Goal: Information Seeking & Learning: Compare options

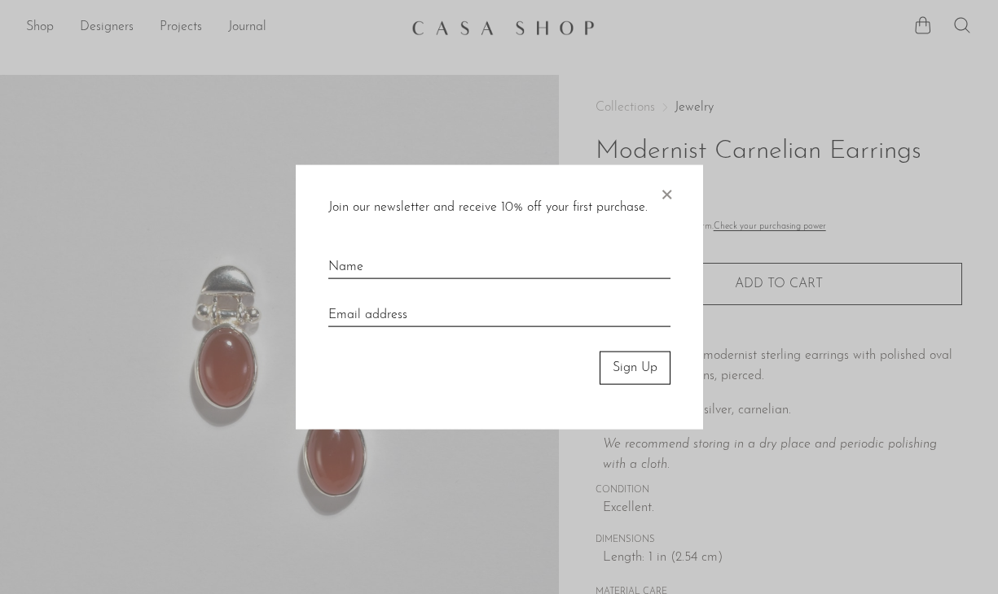
click at [652, 186] on div "Join our newsletter and receive 10% off your first purchase. × Sign Up" at bounding box center [499, 297] width 407 height 265
click at [660, 192] on span "×" at bounding box center [666, 191] width 16 height 52
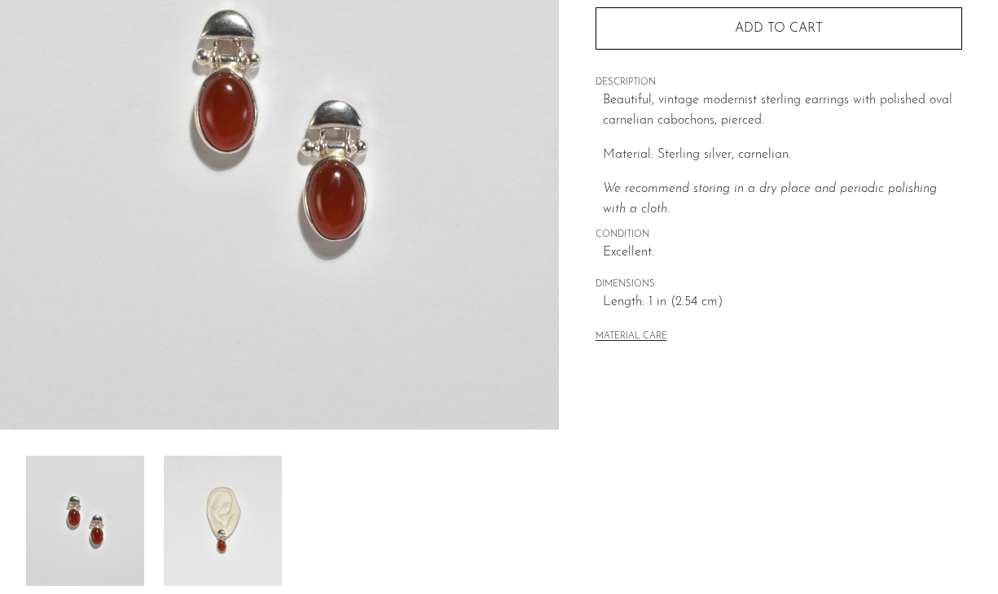
scroll to position [259, 0]
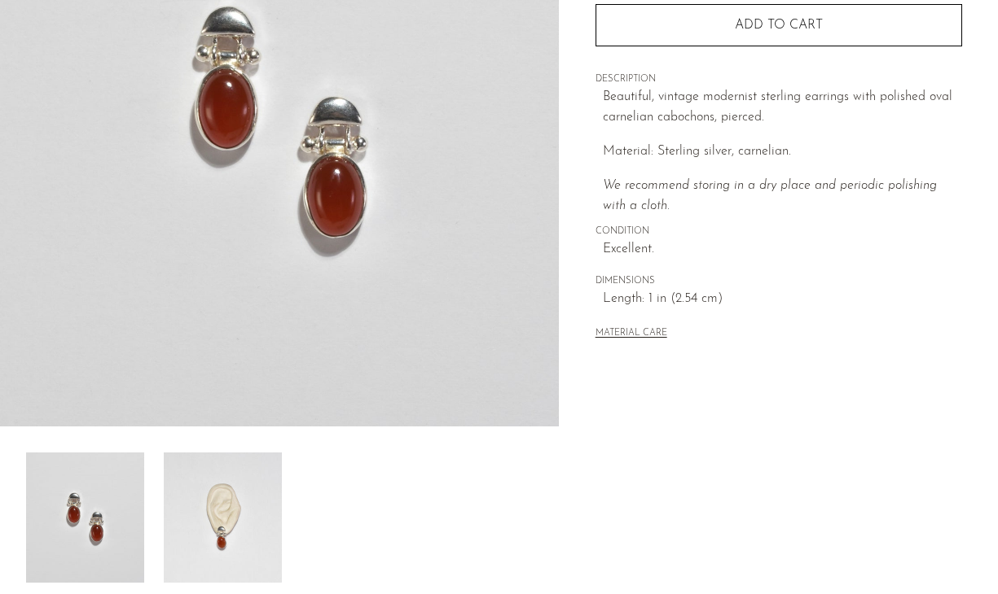
click at [241, 497] on img at bounding box center [223, 518] width 118 height 130
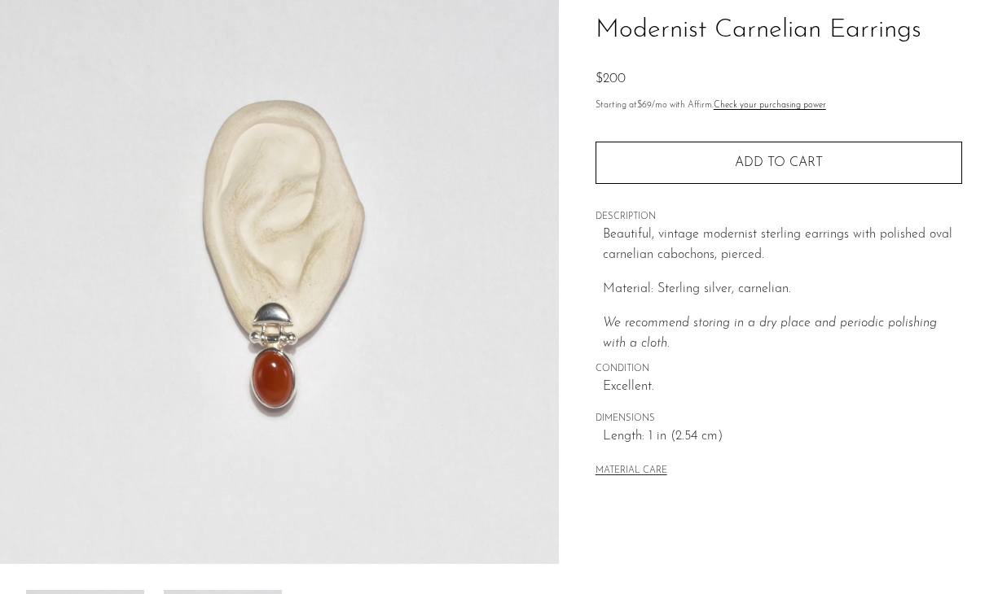
scroll to position [0, 0]
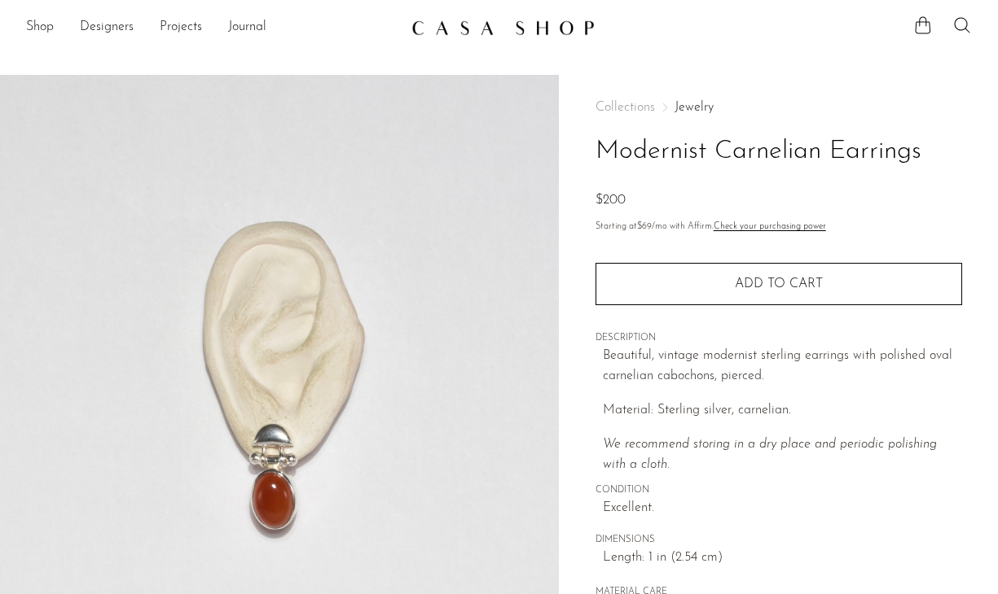
click at [688, 109] on link "Jewelry" at bounding box center [693, 107] width 39 height 13
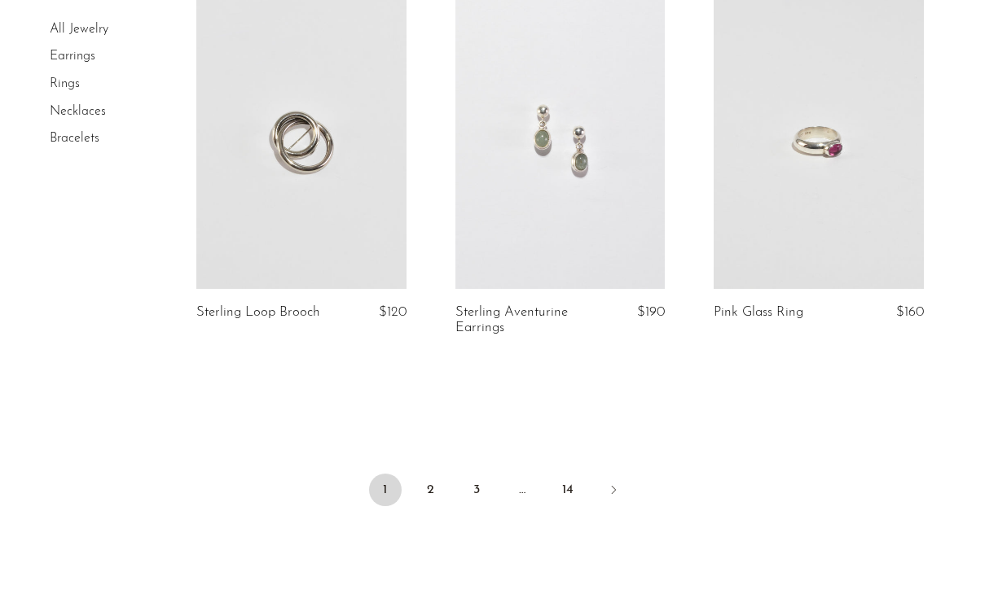
scroll to position [4304, 0]
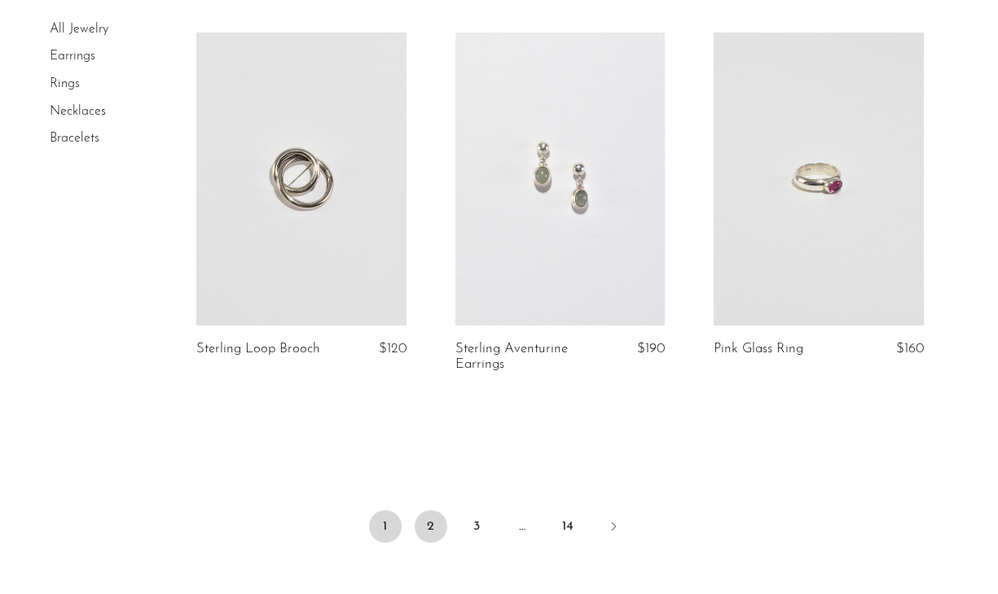
click at [433, 530] on link "2" at bounding box center [430, 527] width 33 height 33
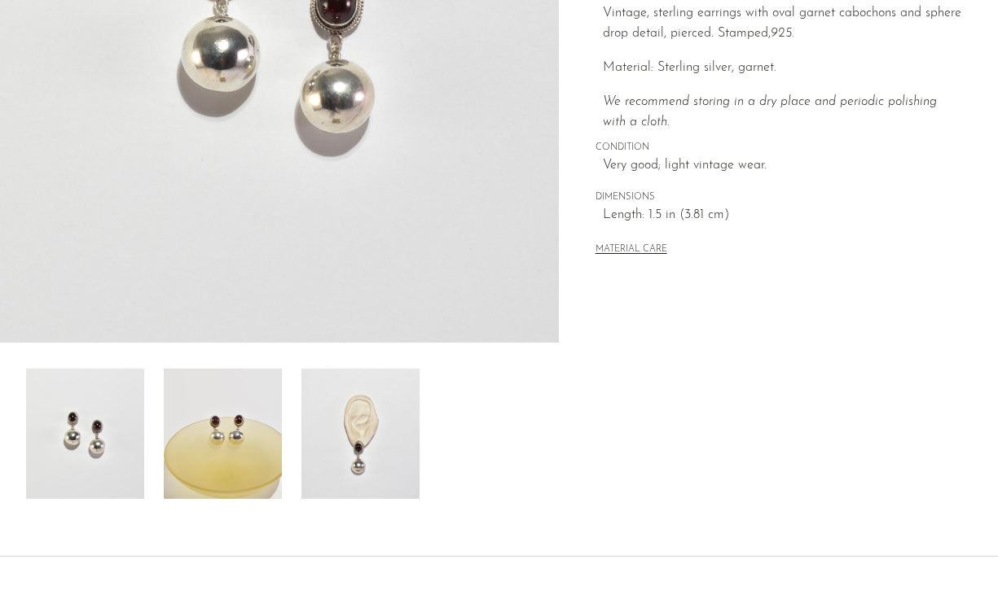
scroll to position [362, 0]
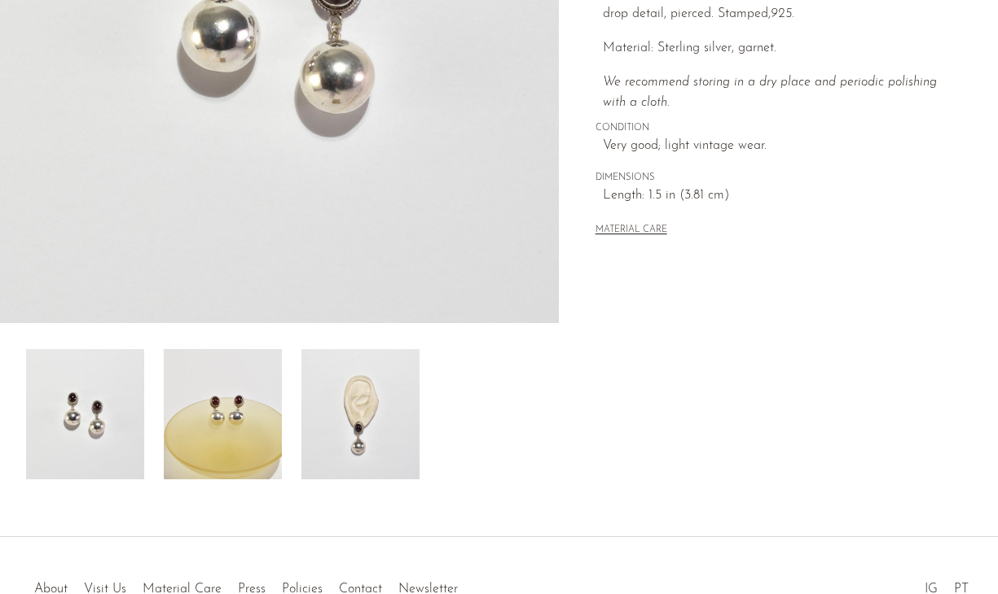
click at [357, 421] on img at bounding box center [360, 414] width 118 height 130
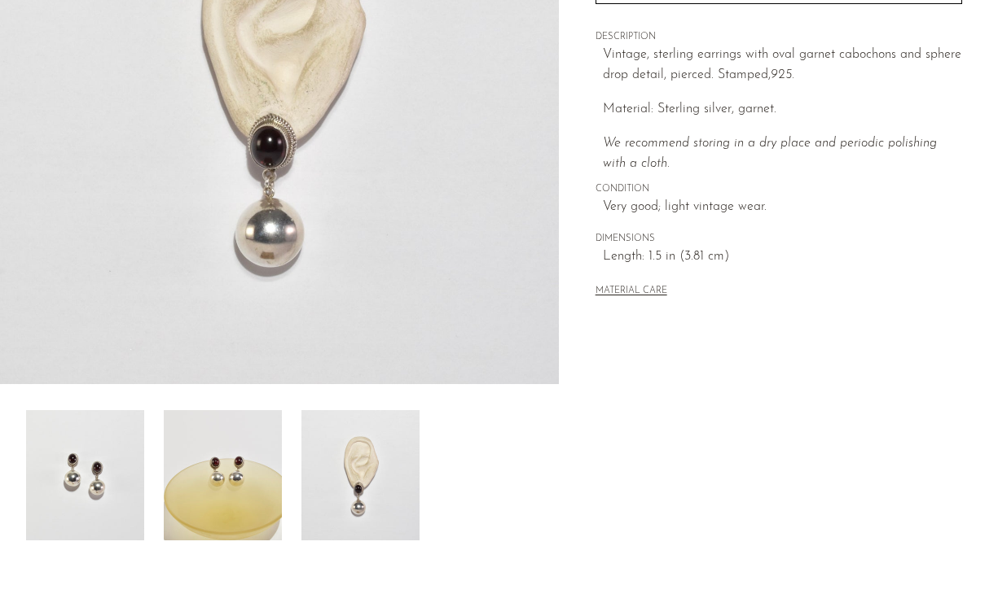
scroll to position [300, 0]
click at [241, 465] on img at bounding box center [223, 476] width 118 height 130
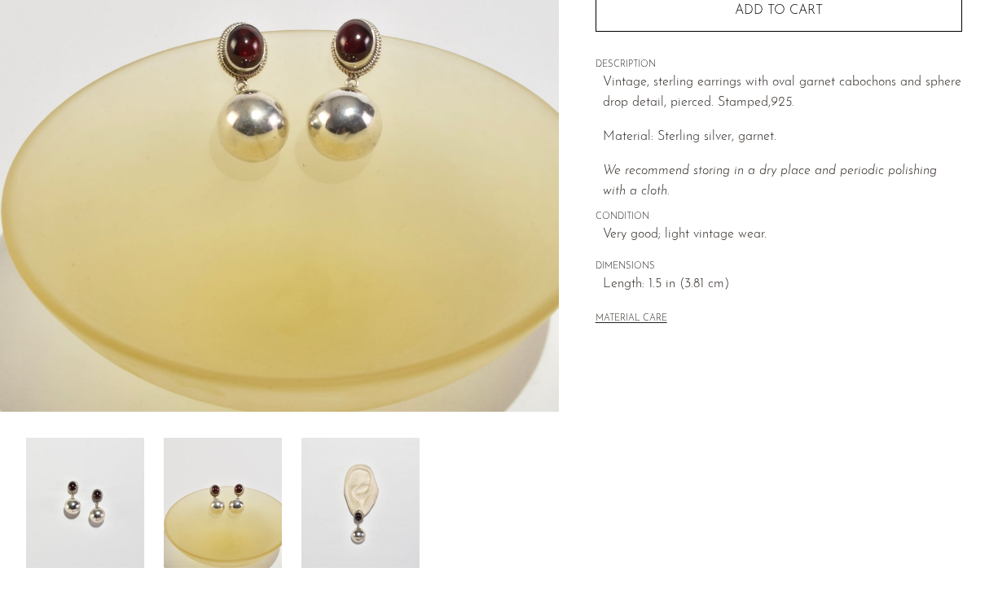
scroll to position [267, 0]
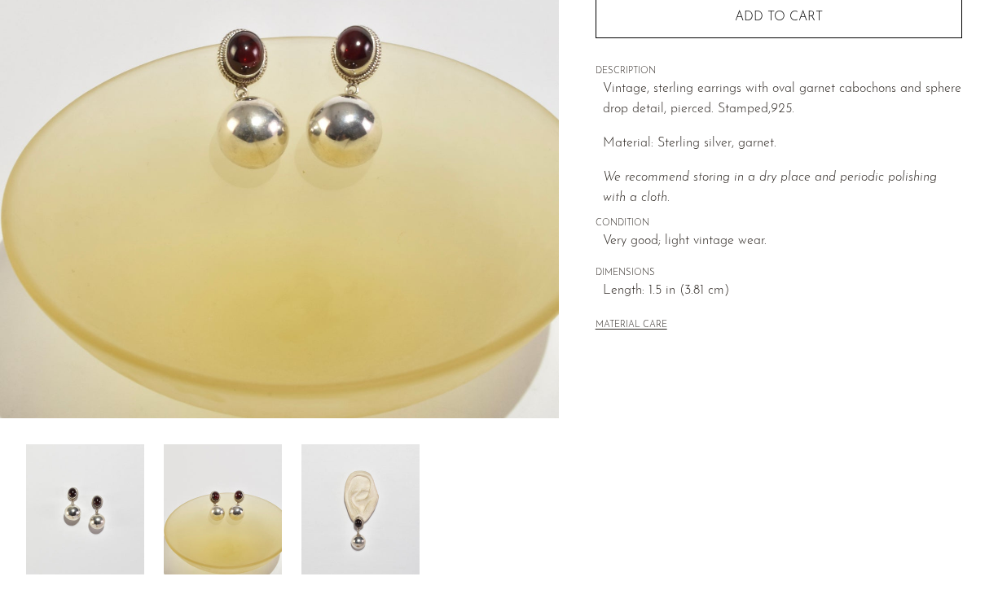
click at [130, 486] on img at bounding box center [85, 510] width 118 height 130
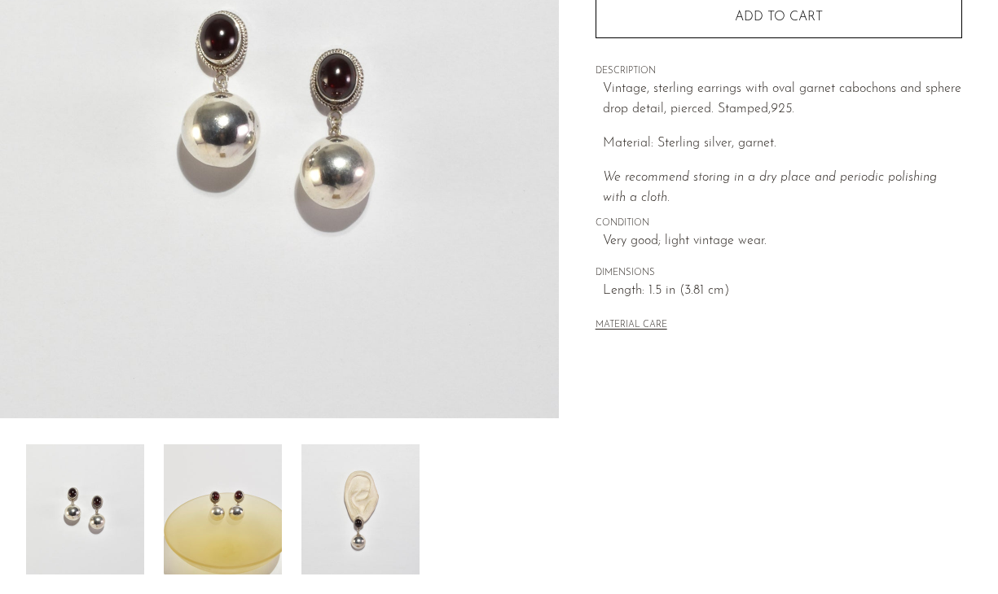
click at [217, 533] on img at bounding box center [223, 510] width 118 height 130
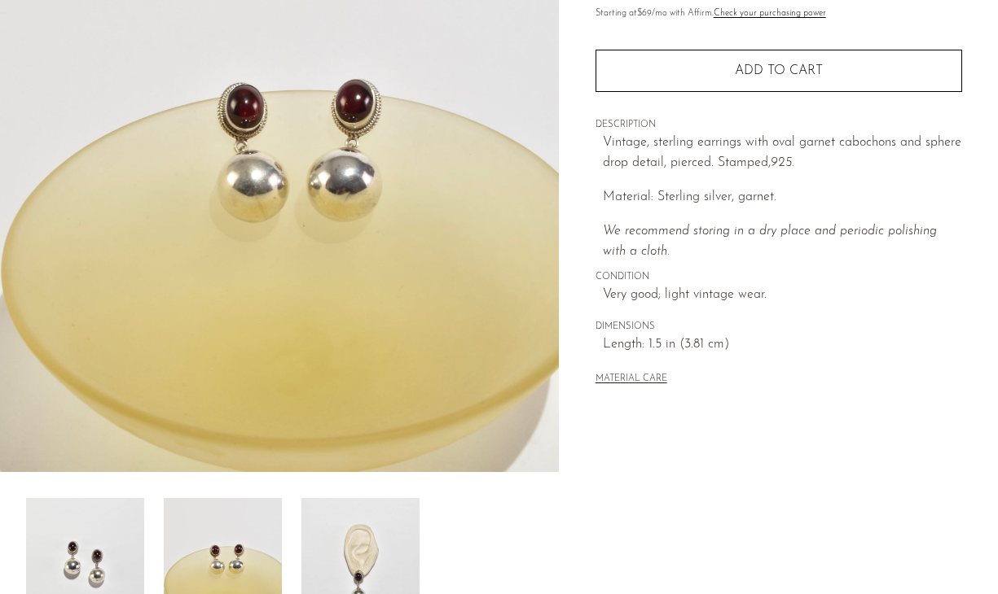
scroll to position [195, 0]
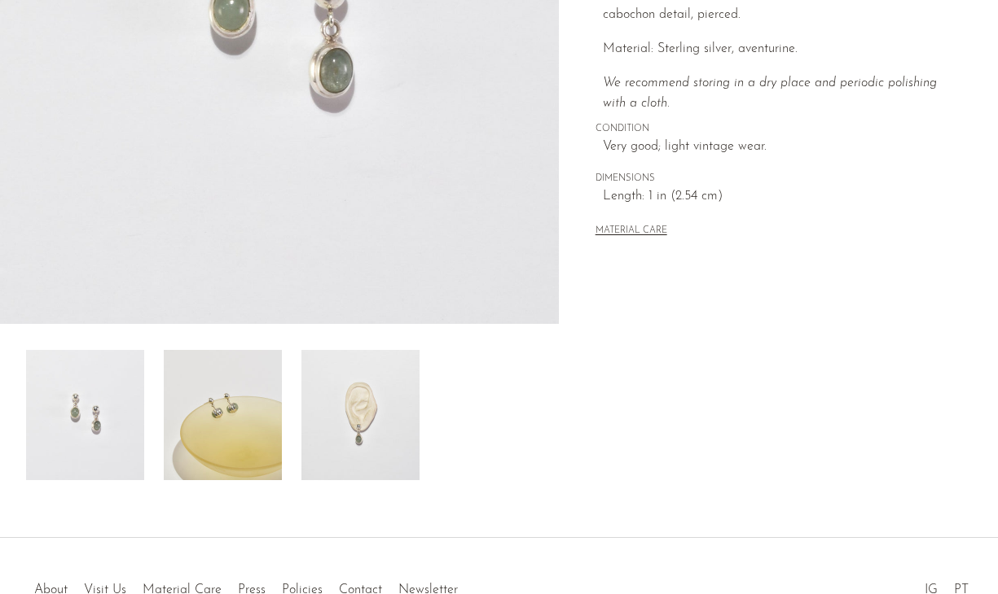
scroll to position [365, 0]
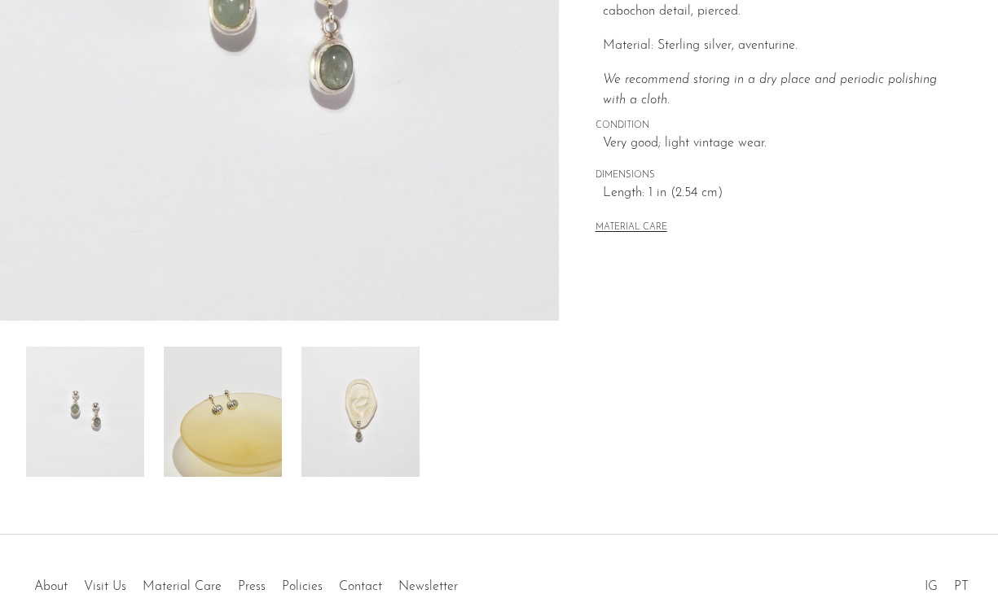
click at [264, 392] on img at bounding box center [223, 412] width 118 height 130
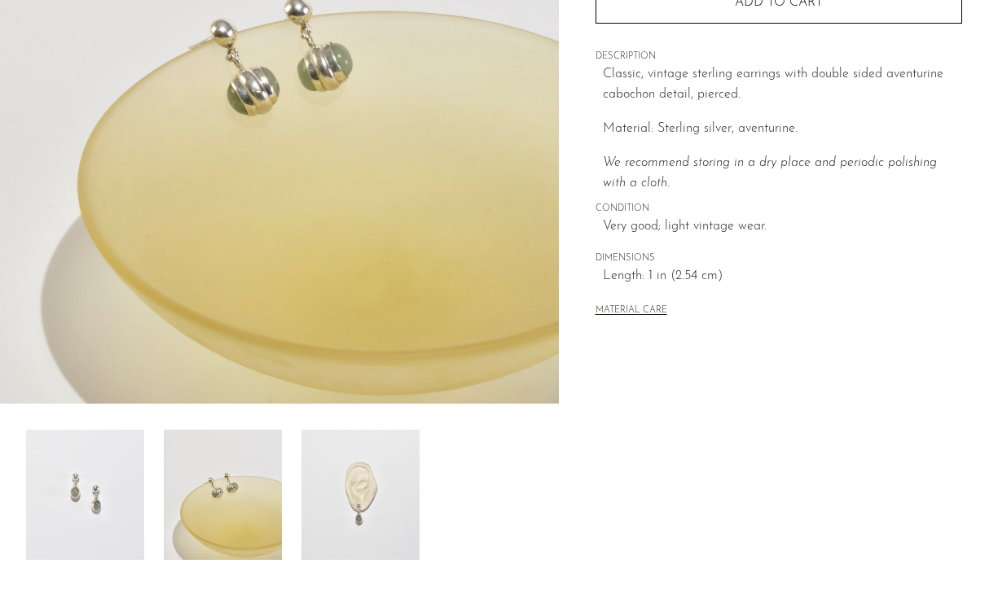
scroll to position [262, 0]
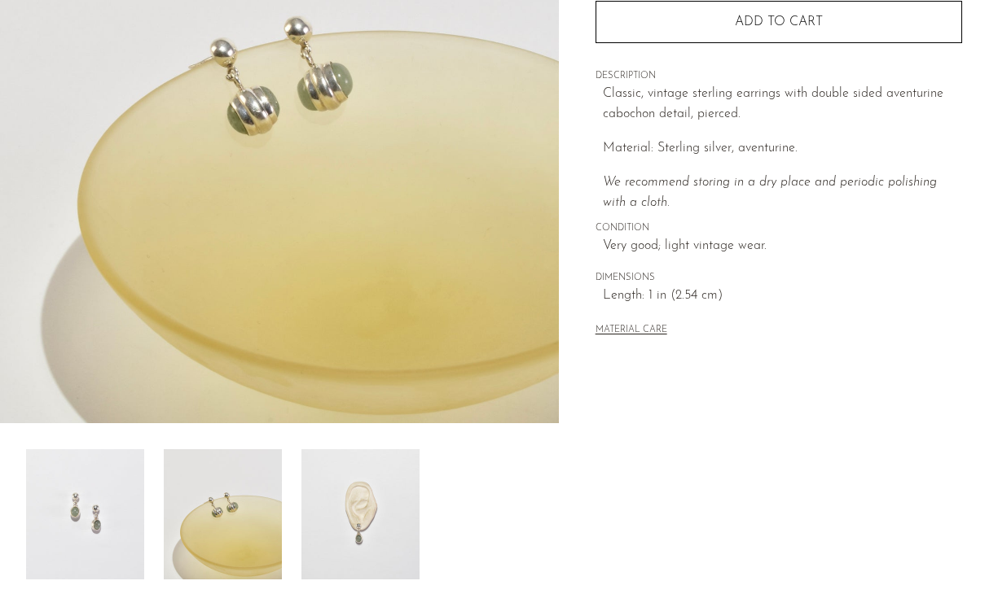
click at [322, 484] on img at bounding box center [360, 515] width 118 height 130
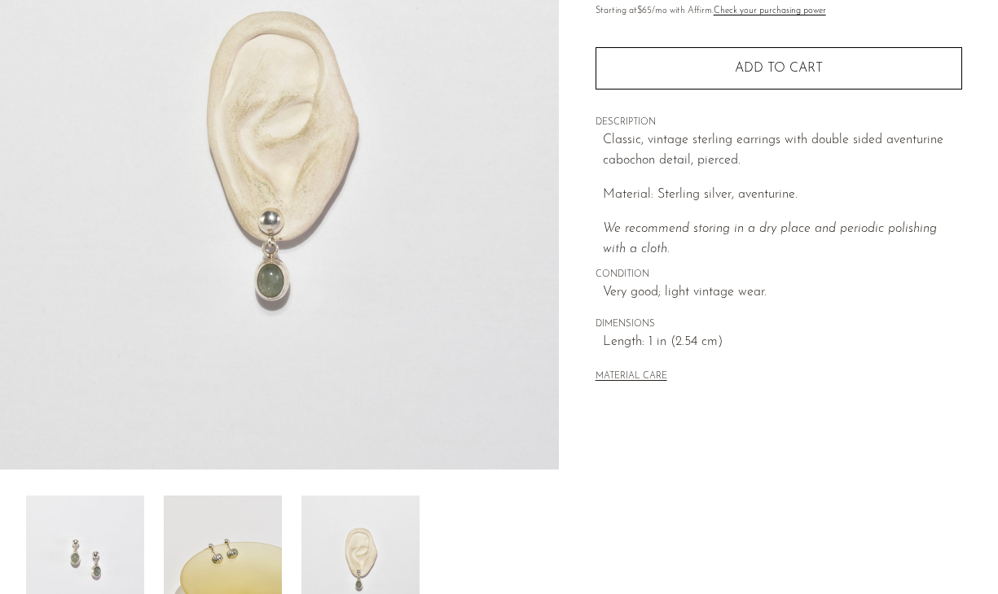
scroll to position [199, 0]
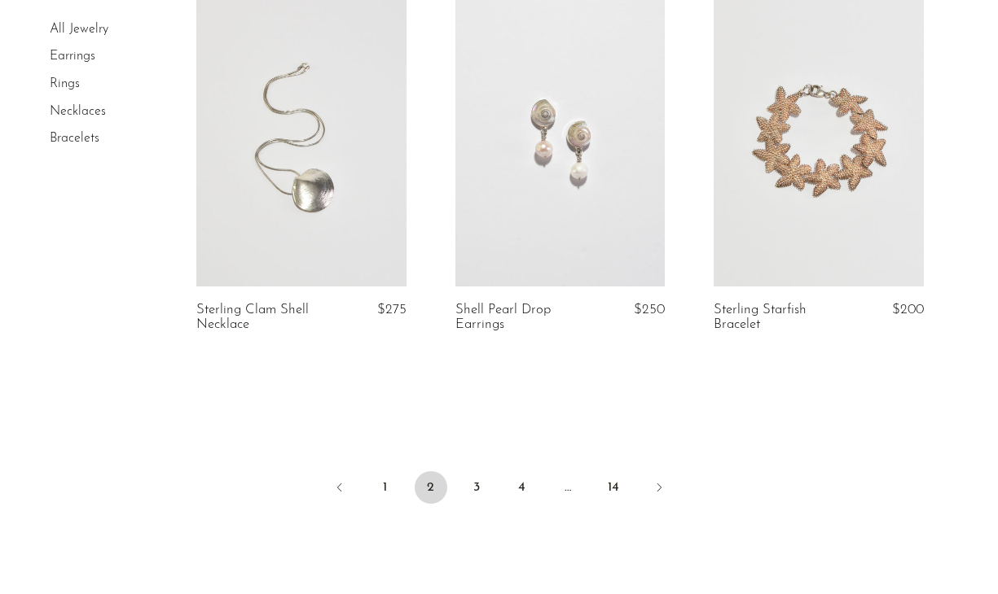
scroll to position [4368, 0]
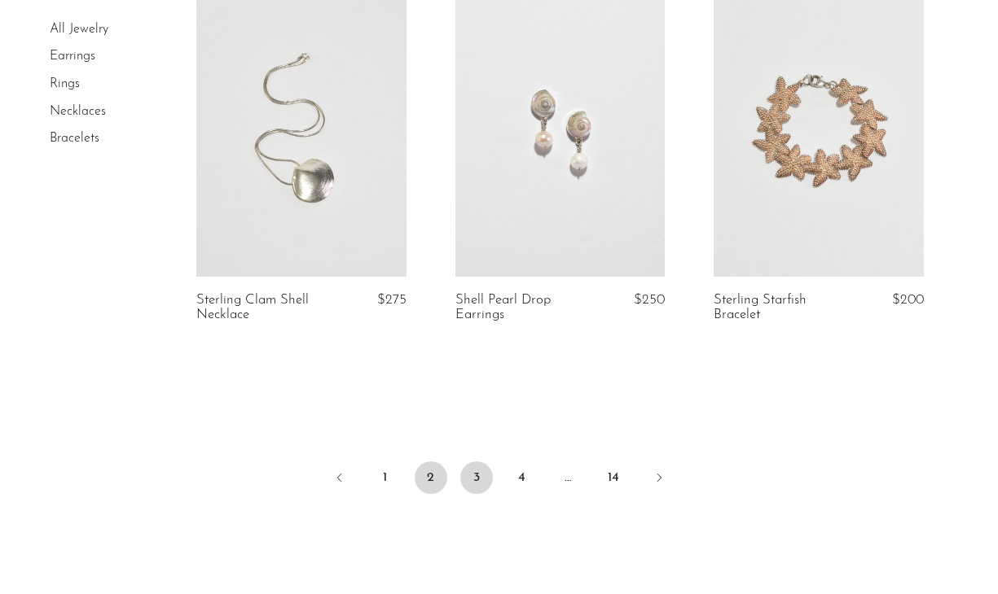
click at [478, 478] on link "3" at bounding box center [476, 478] width 33 height 33
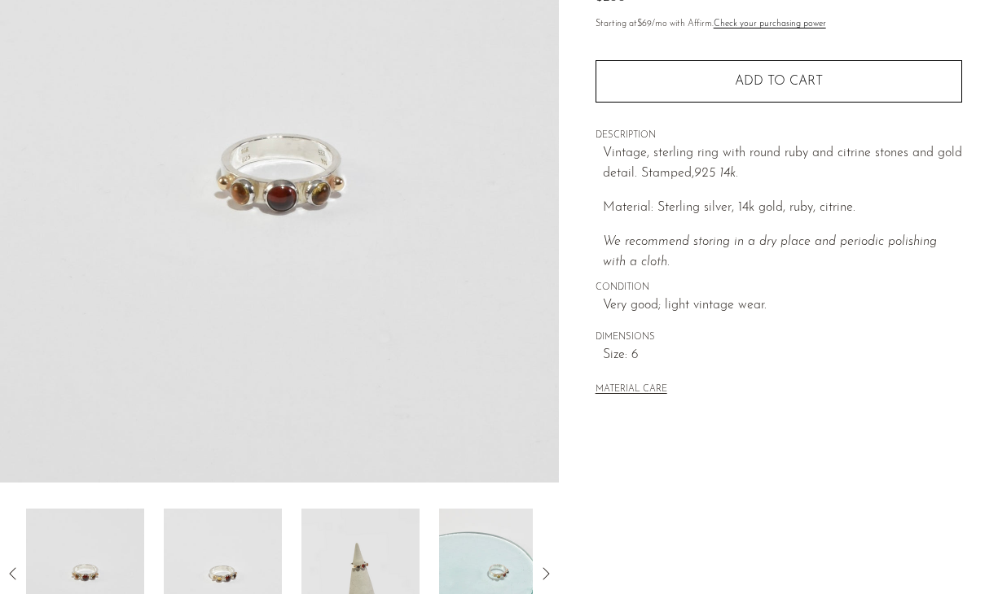
scroll to position [466, 0]
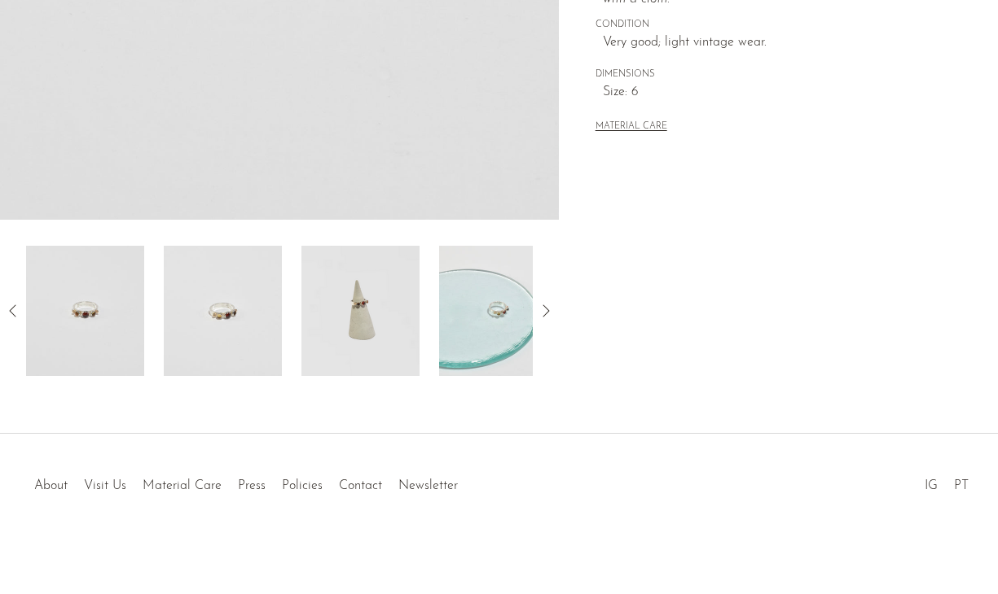
click at [335, 314] on img at bounding box center [360, 311] width 118 height 130
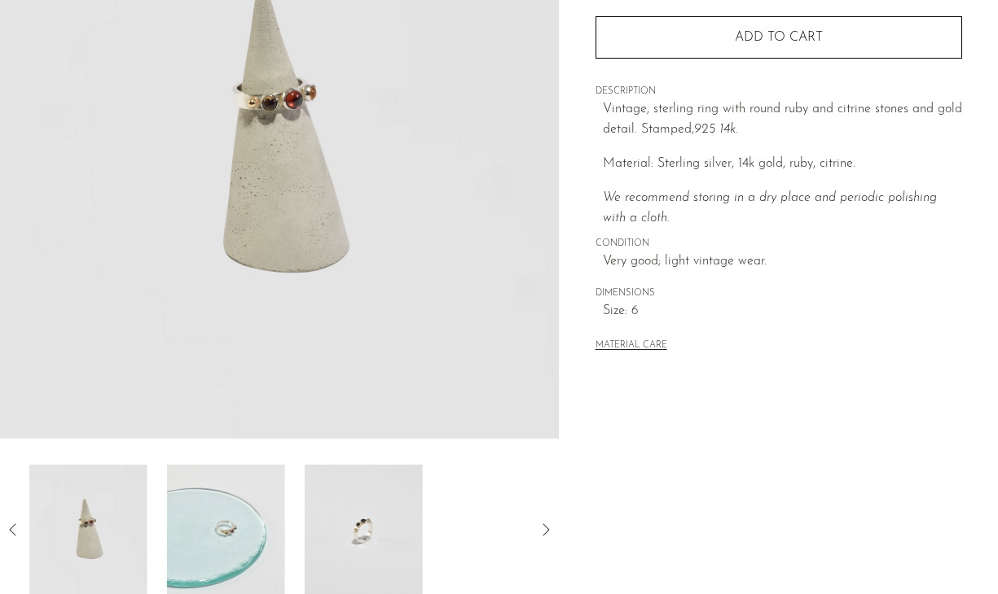
scroll to position [240, 0]
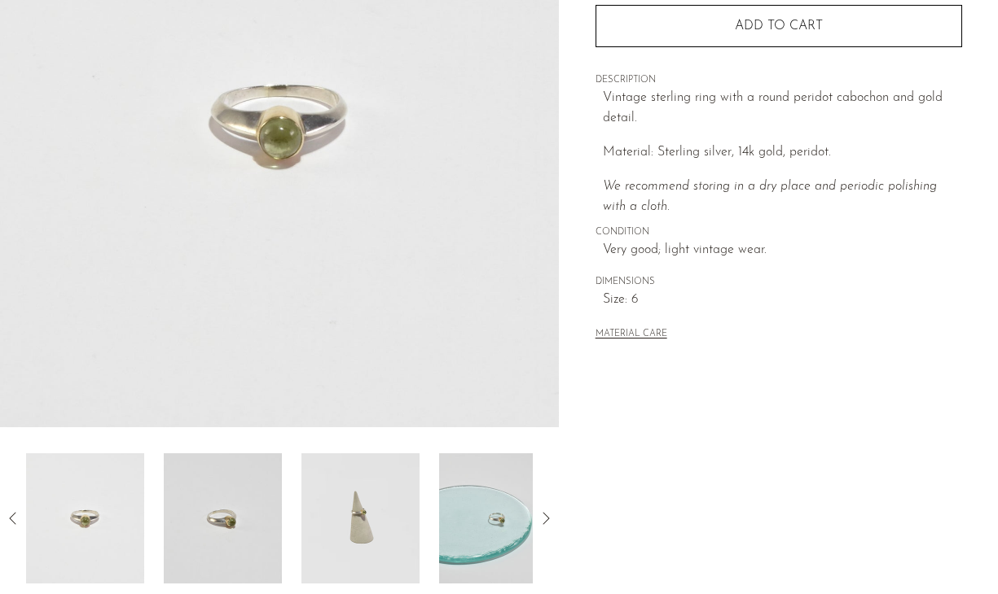
scroll to position [273, 0]
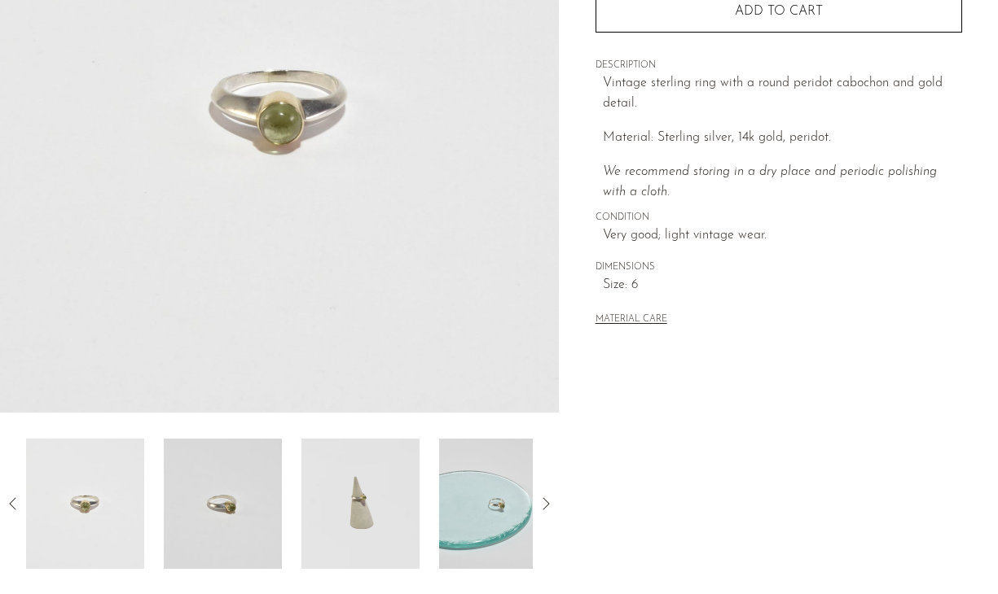
click at [350, 457] on img at bounding box center [360, 504] width 118 height 130
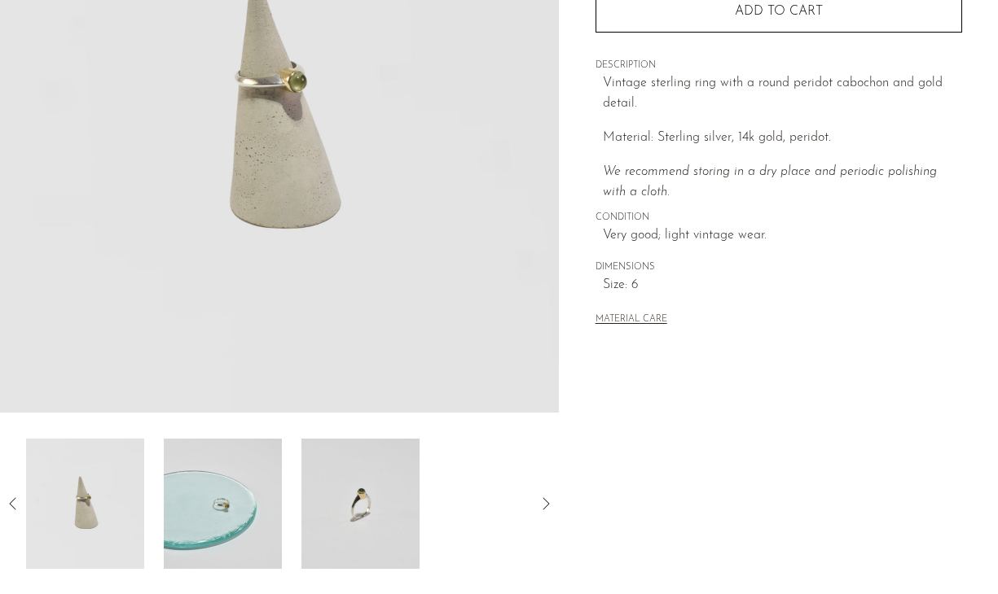
click at [127, 476] on img at bounding box center [85, 504] width 118 height 130
click at [302, 475] on img at bounding box center [360, 504] width 118 height 130
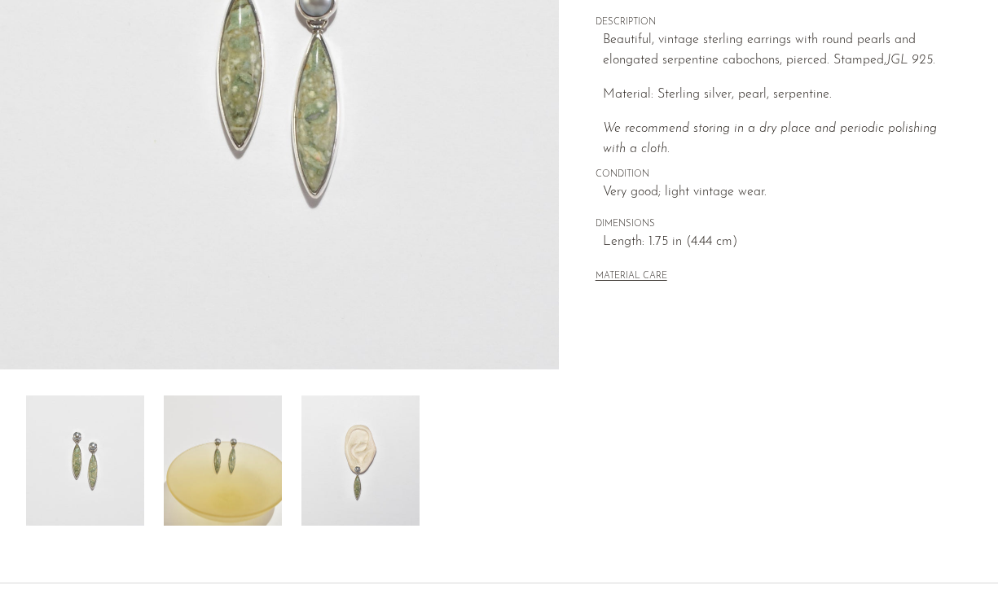
scroll to position [362, 0]
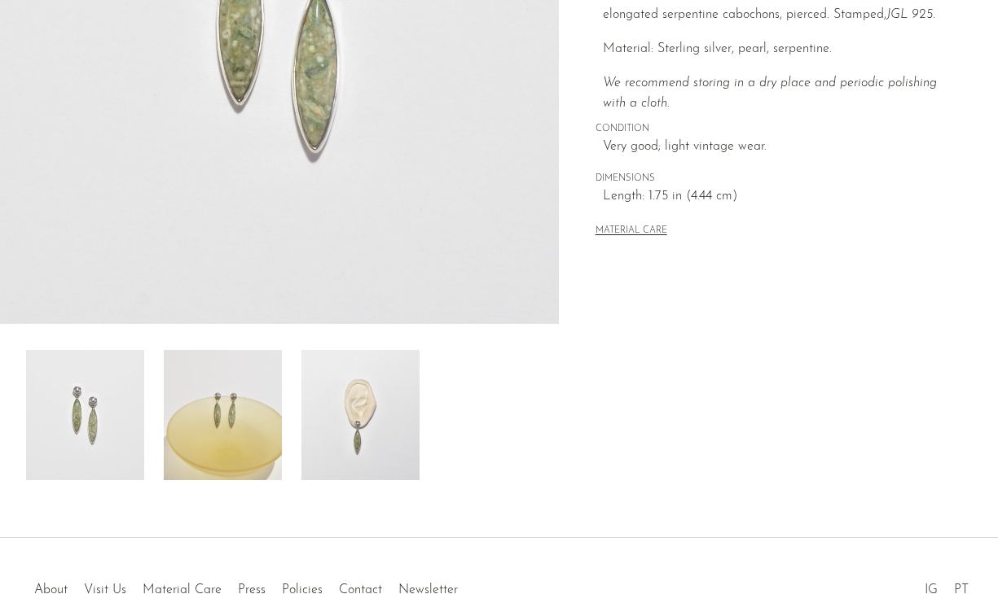
click at [347, 397] on img at bounding box center [360, 415] width 118 height 130
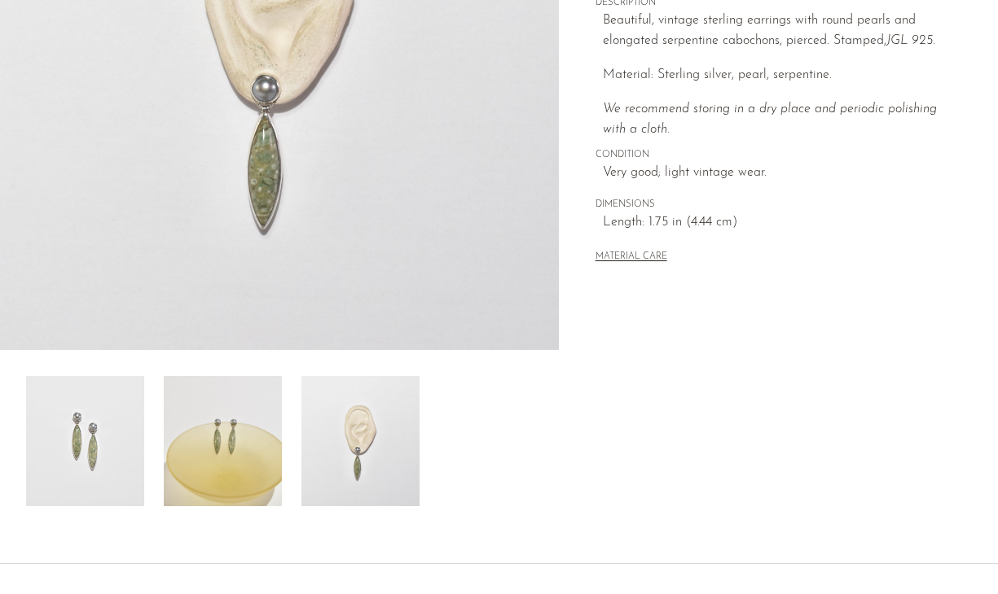
scroll to position [329, 0]
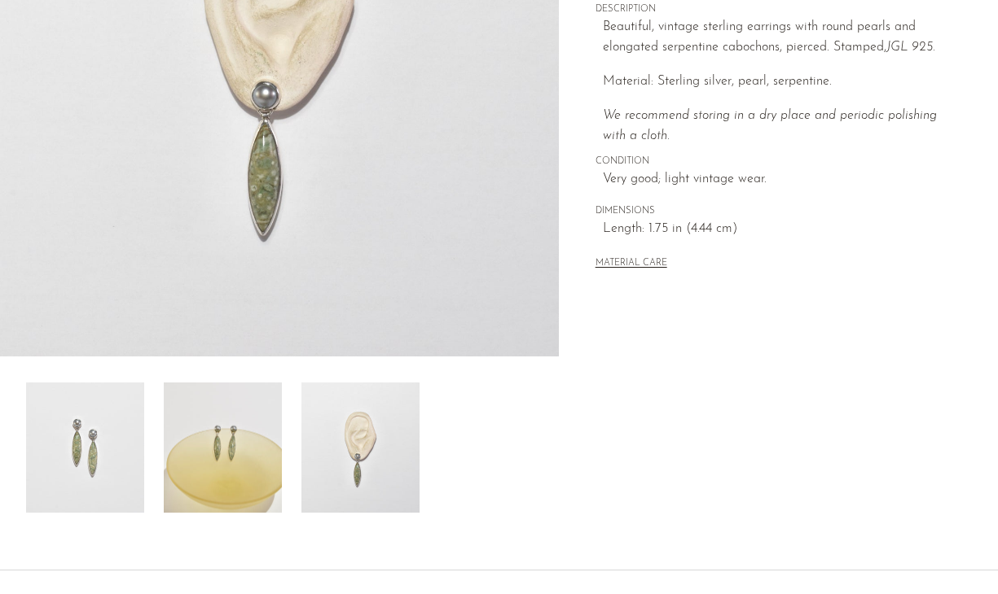
click at [246, 434] on img at bounding box center [223, 448] width 118 height 130
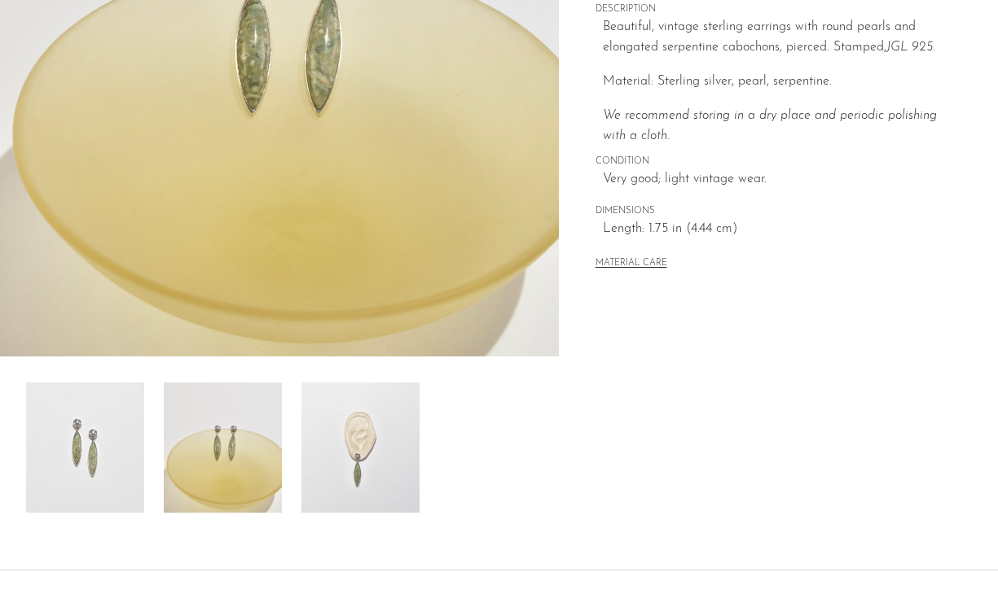
click at [345, 457] on img at bounding box center [360, 448] width 118 height 130
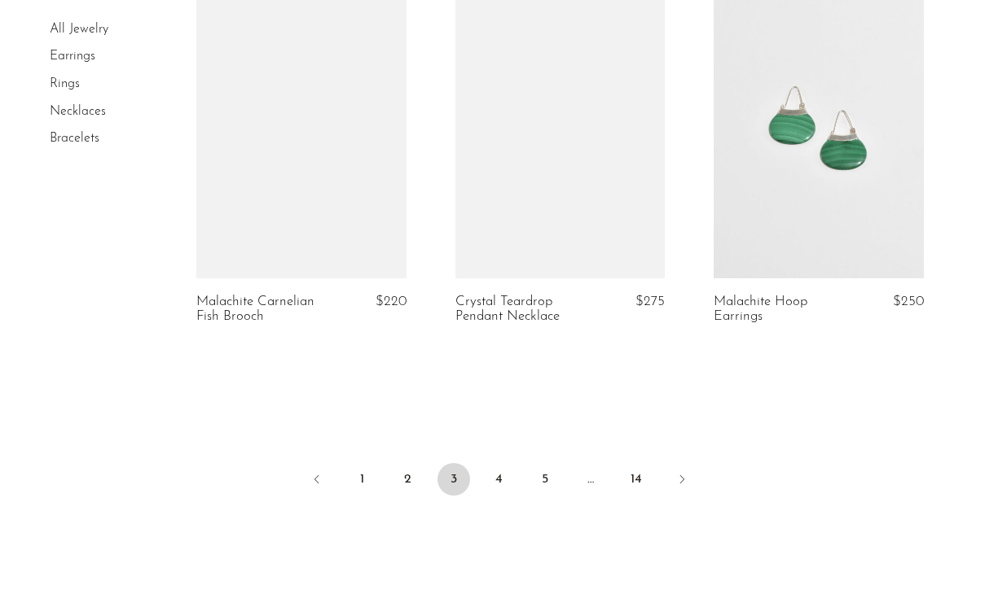
scroll to position [4383, 0]
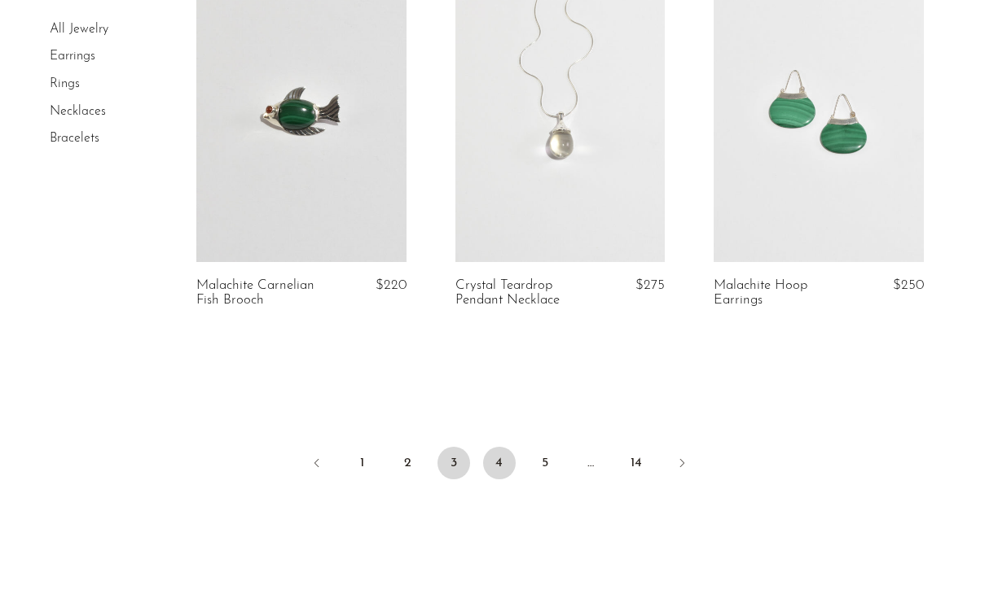
click at [500, 468] on link "4" at bounding box center [499, 463] width 33 height 33
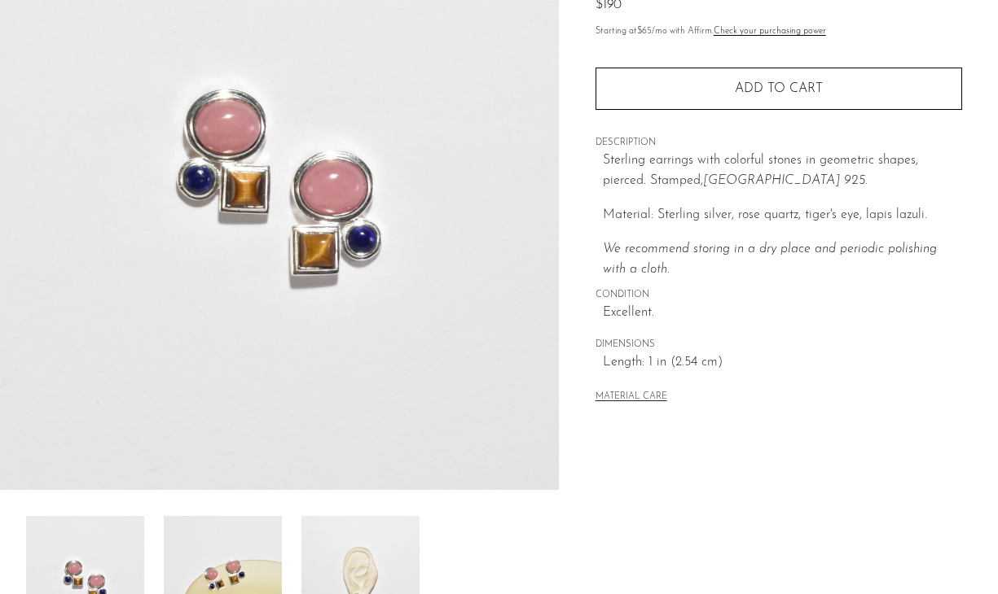
scroll to position [207, 0]
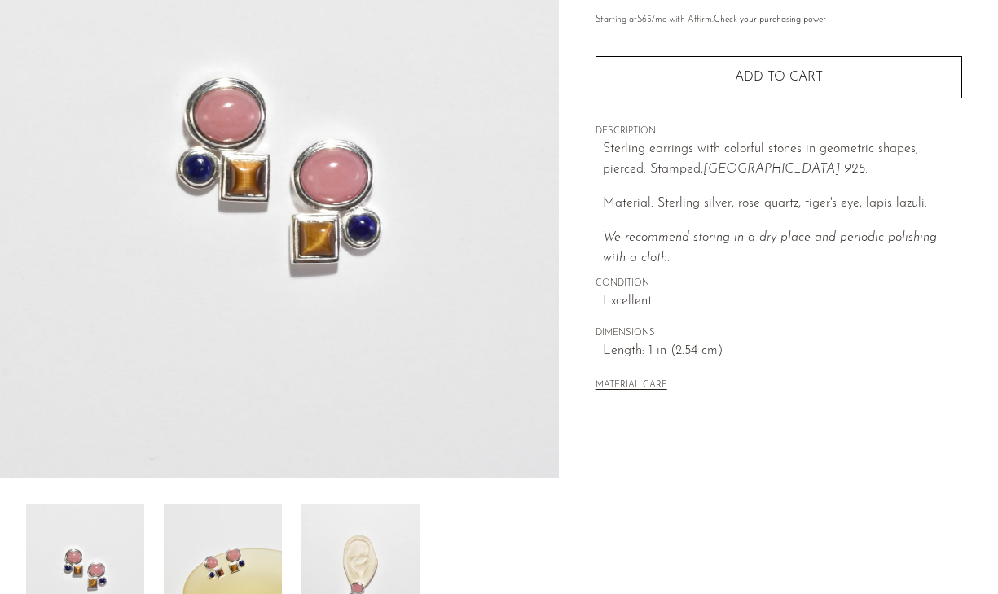
click at [331, 507] on img at bounding box center [360, 570] width 118 height 130
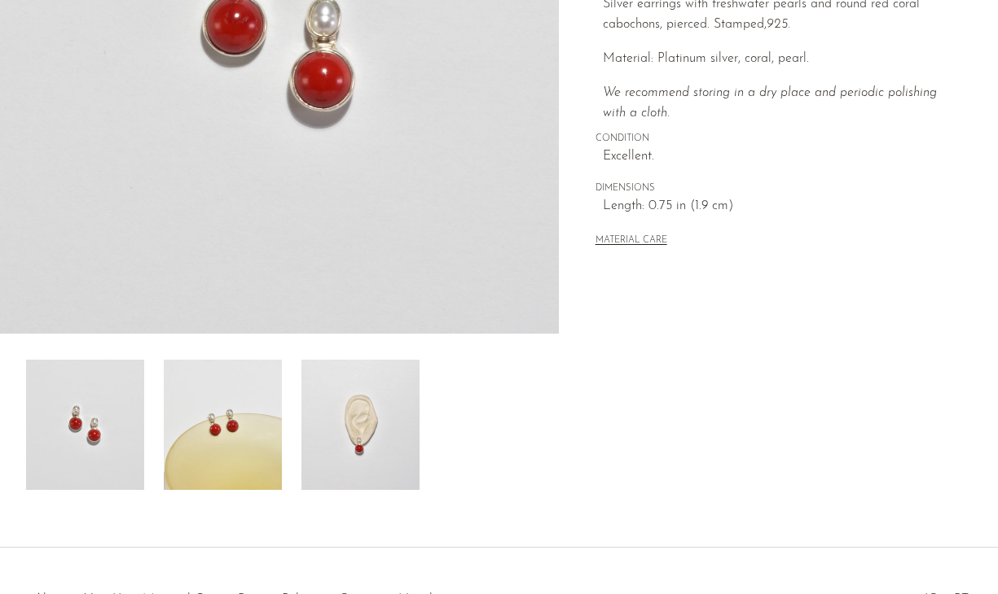
click at [262, 421] on img at bounding box center [223, 425] width 118 height 130
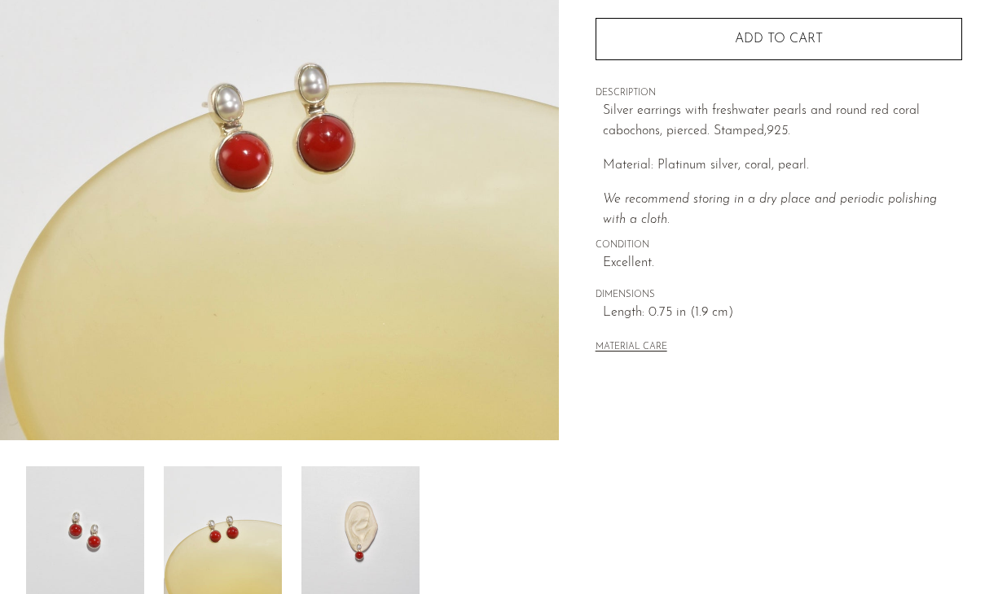
scroll to position [205, 0]
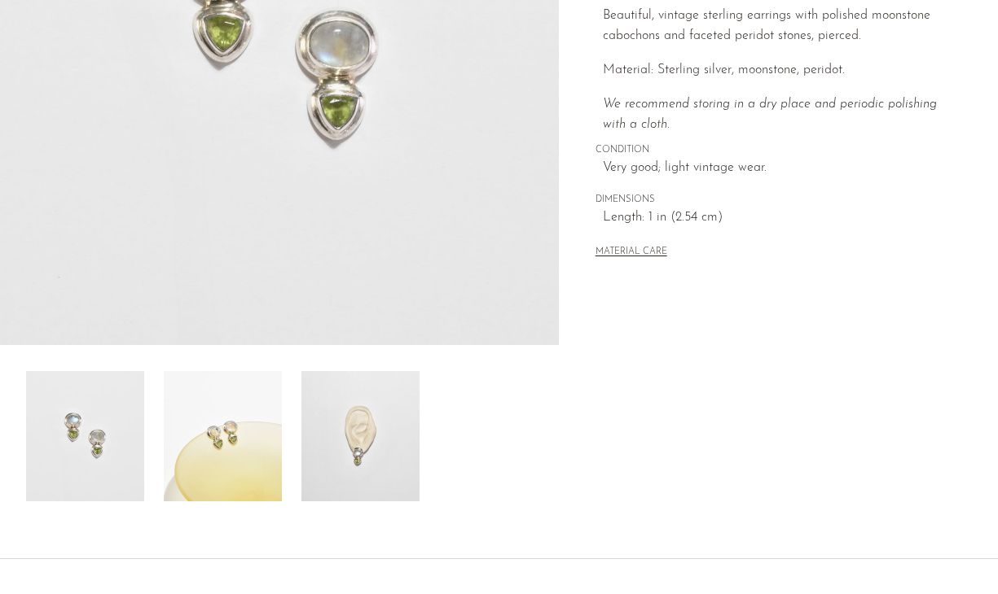
click at [340, 429] on img at bounding box center [360, 436] width 118 height 130
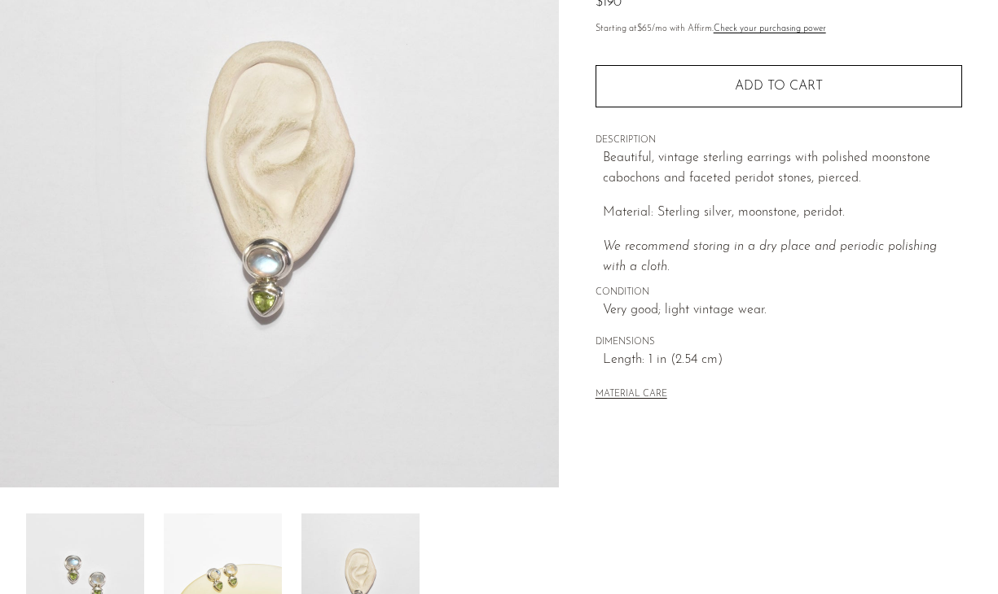
scroll to position [195, 0]
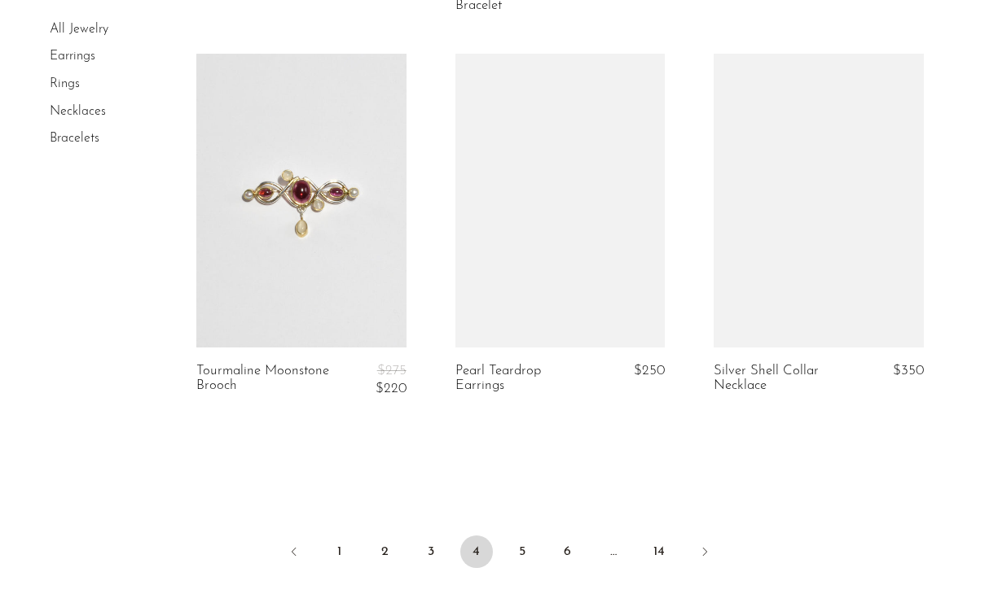
scroll to position [4321, 0]
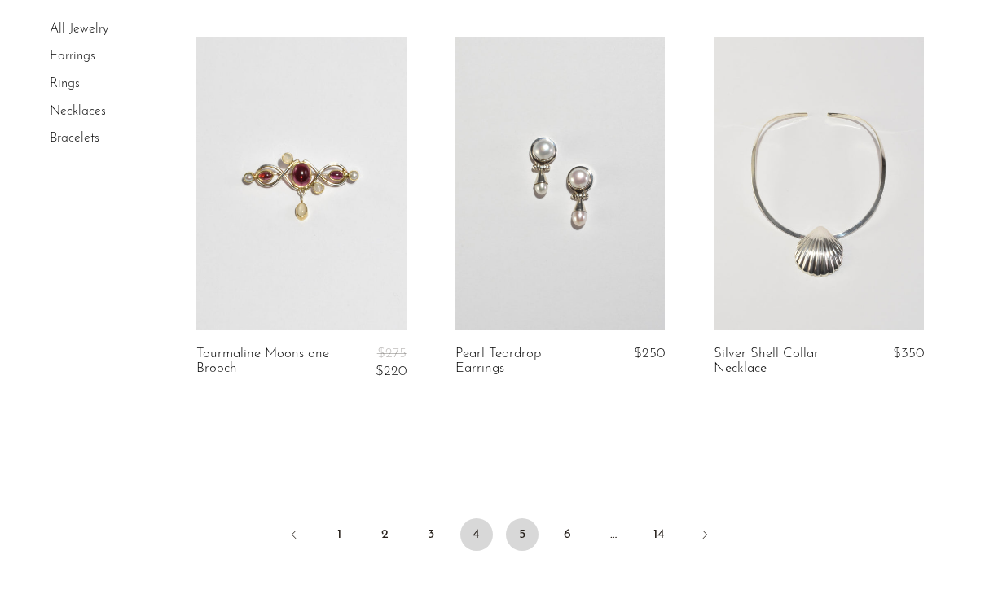
click at [524, 520] on link "5" at bounding box center [522, 535] width 33 height 33
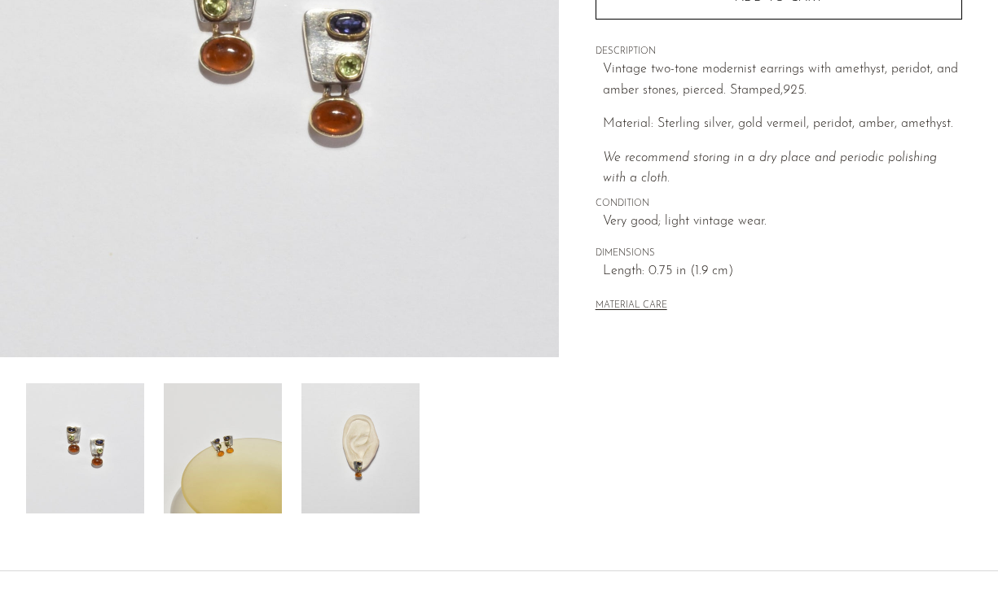
click at [337, 458] on img at bounding box center [360, 449] width 118 height 130
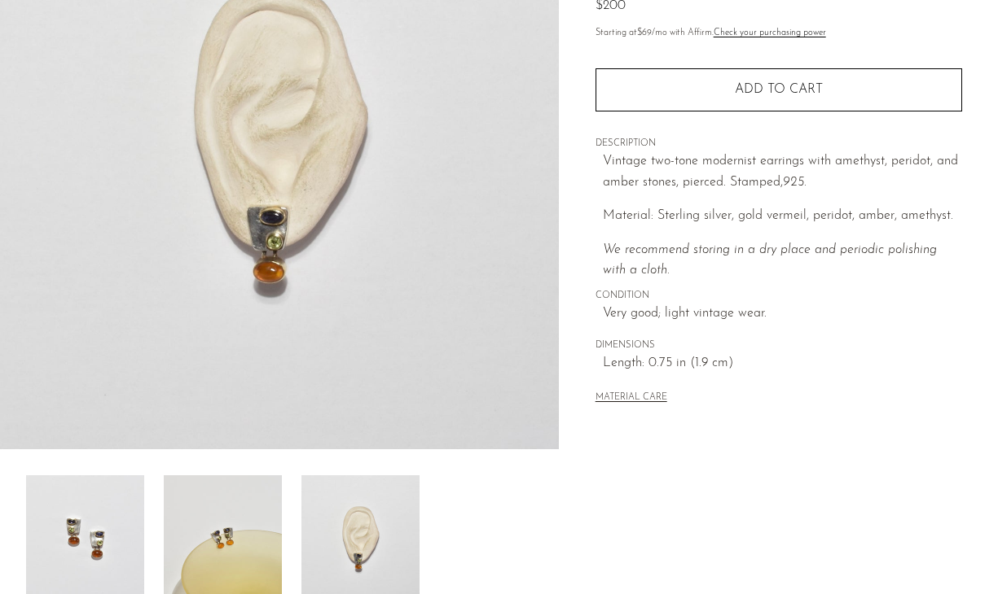
scroll to position [134, 0]
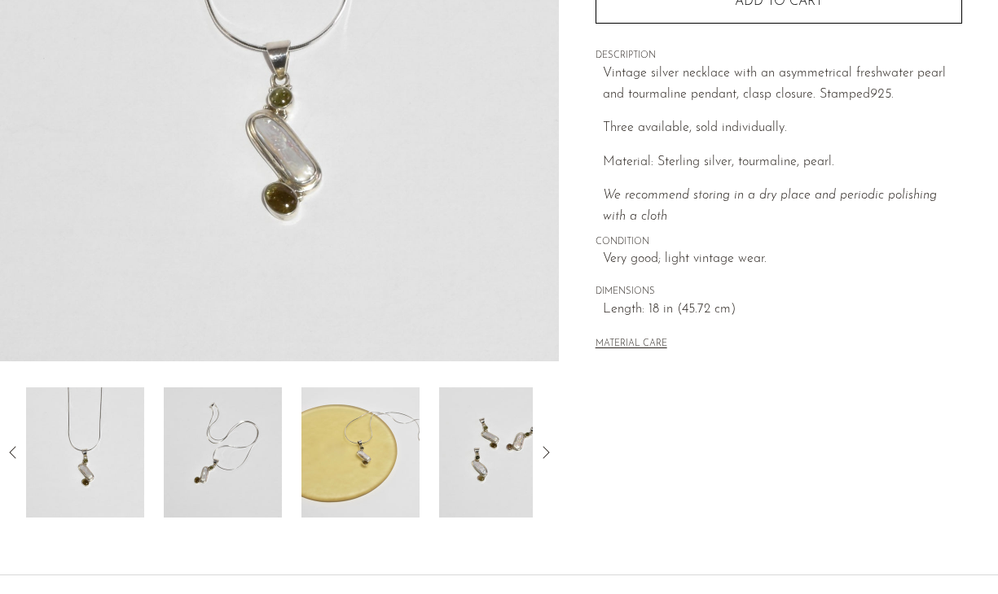
scroll to position [358, 0]
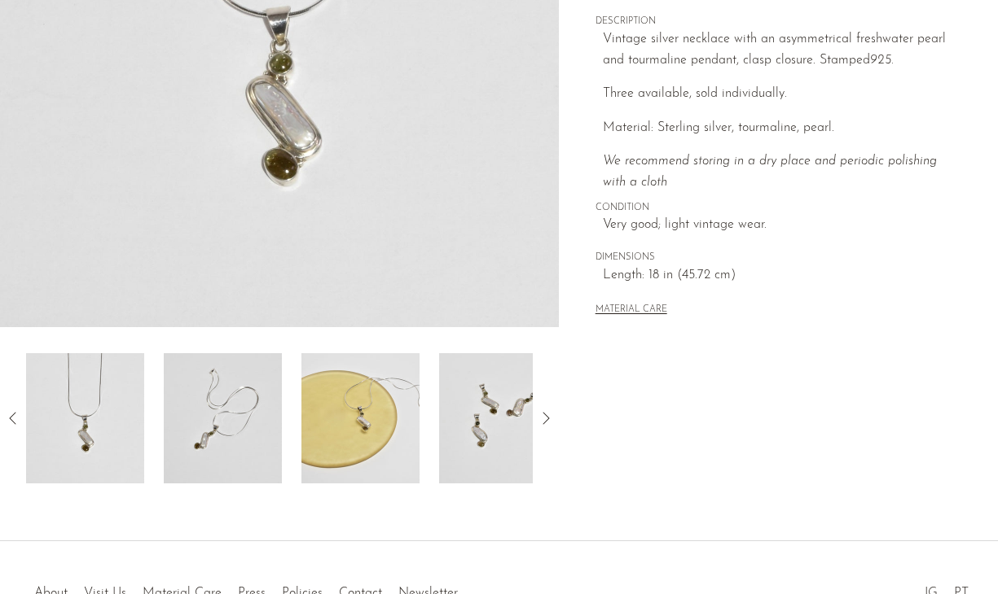
click at [357, 426] on img at bounding box center [360, 418] width 118 height 130
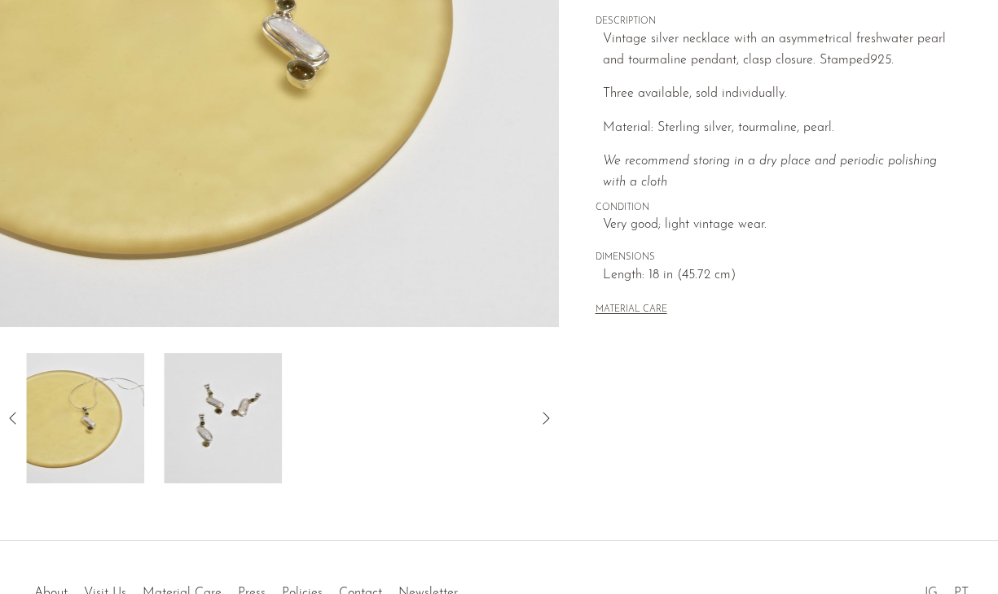
scroll to position [278, 0]
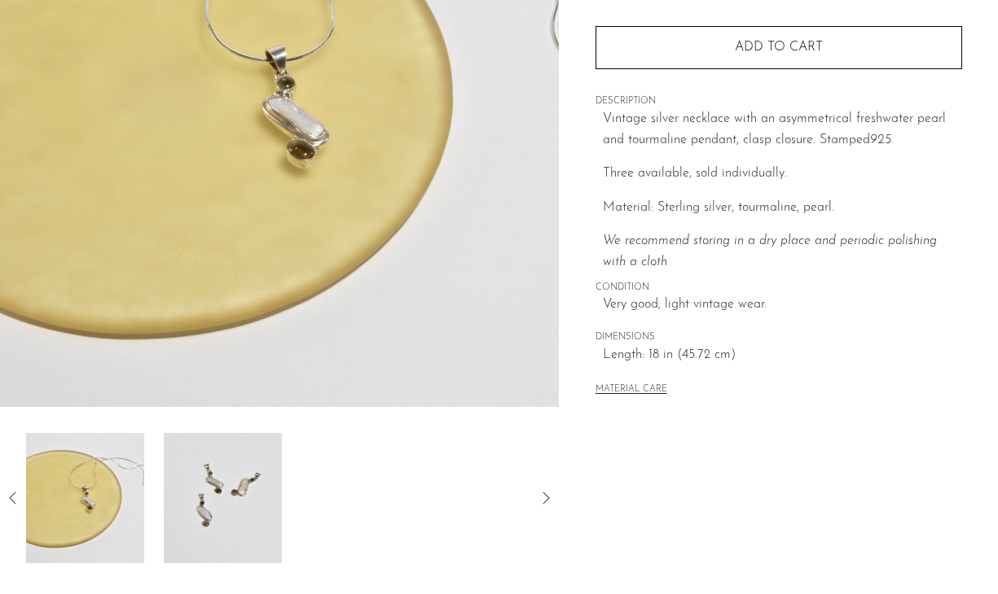
click at [223, 495] on img at bounding box center [223, 498] width 118 height 130
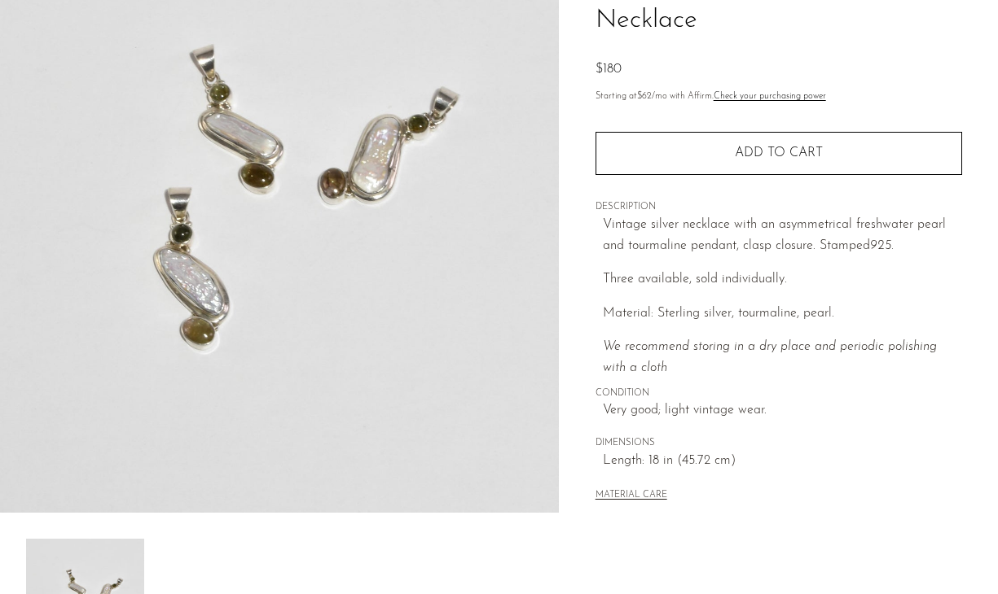
scroll to position [166, 0]
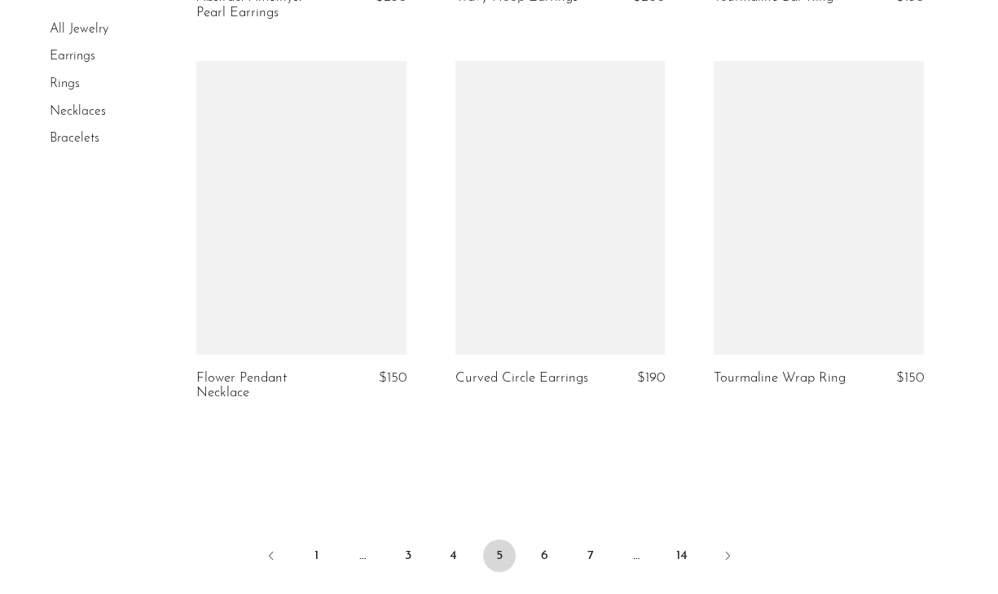
scroll to position [4316, 0]
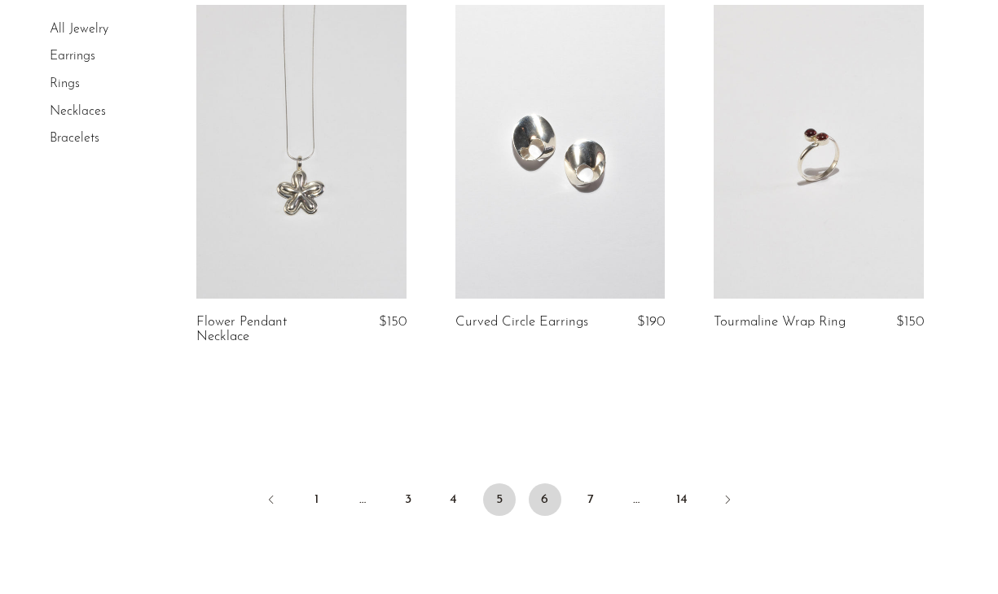
click at [544, 509] on link "6" at bounding box center [544, 500] width 33 height 33
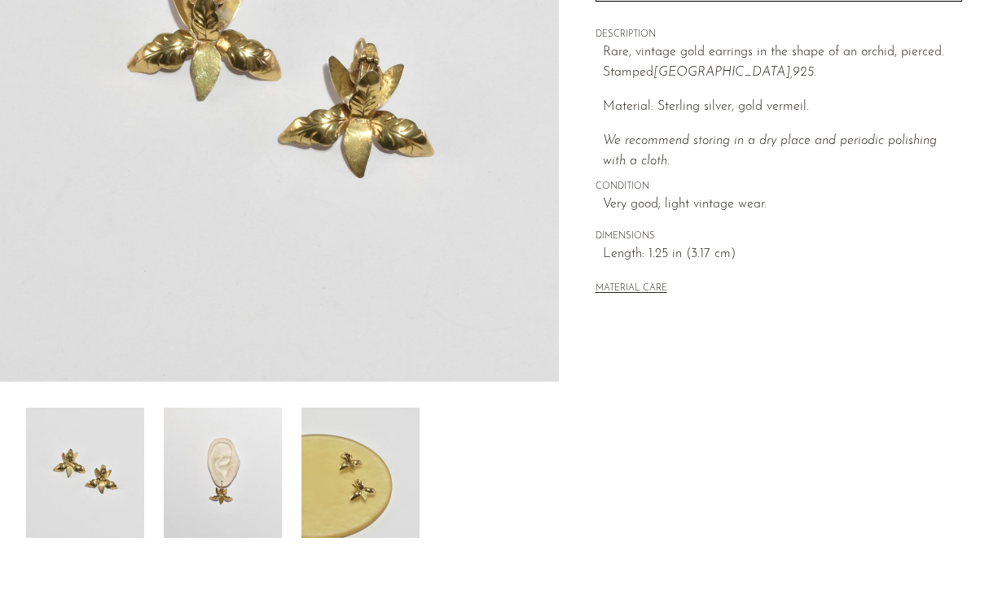
scroll to position [452, 0]
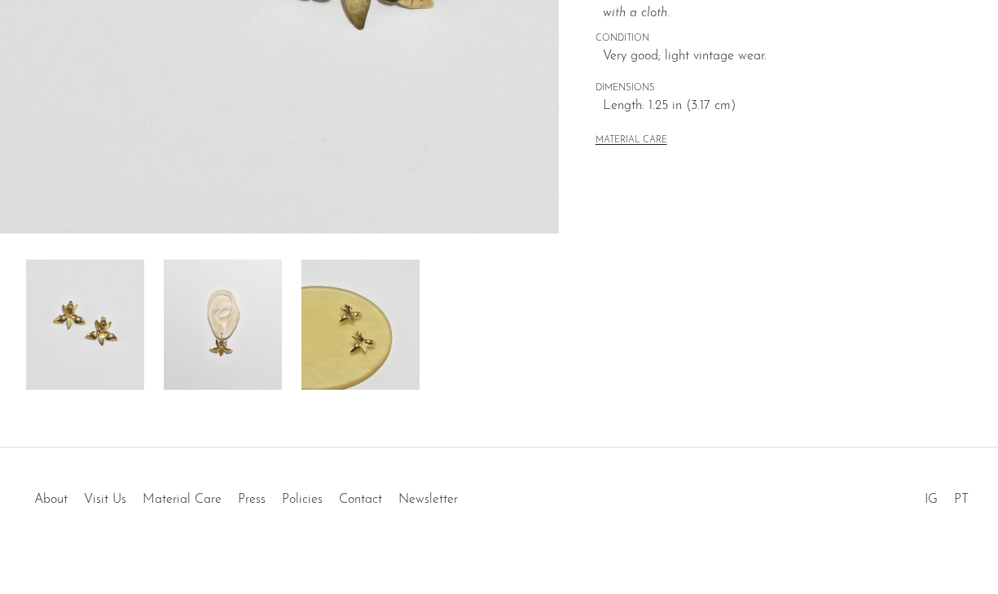
click at [261, 318] on img at bounding box center [223, 325] width 118 height 130
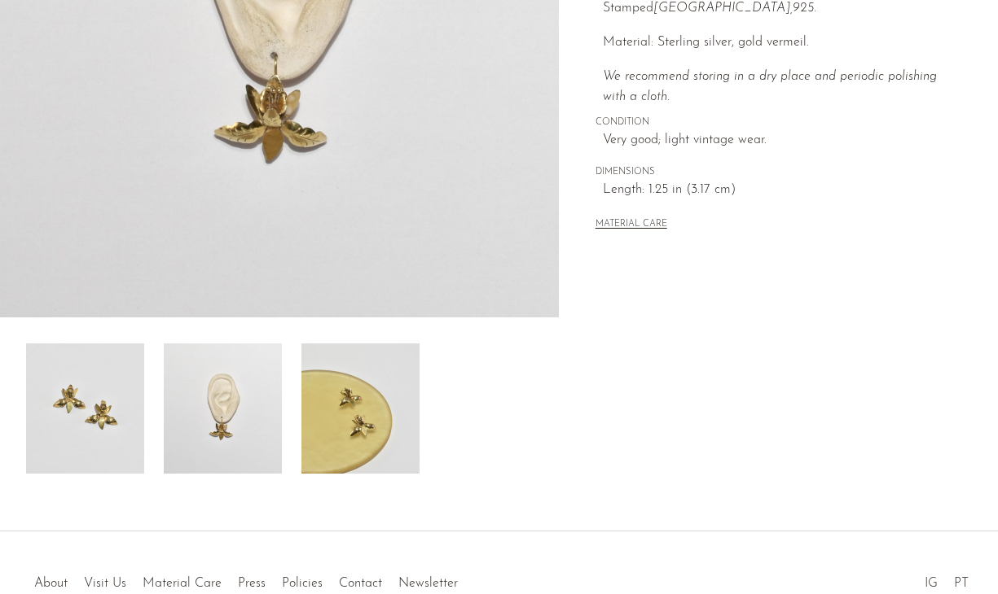
scroll to position [323, 0]
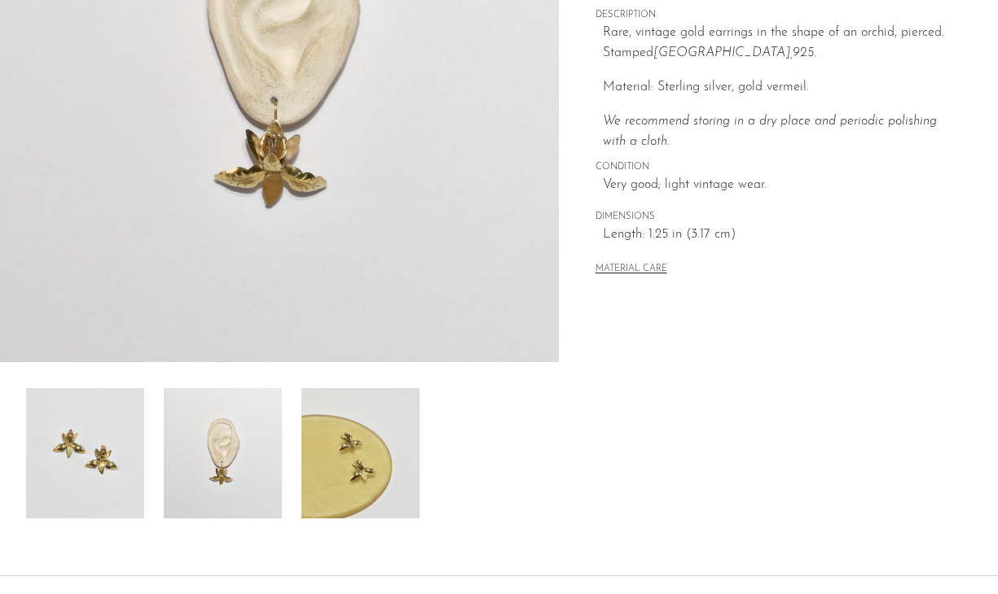
click at [329, 468] on img at bounding box center [360, 453] width 118 height 130
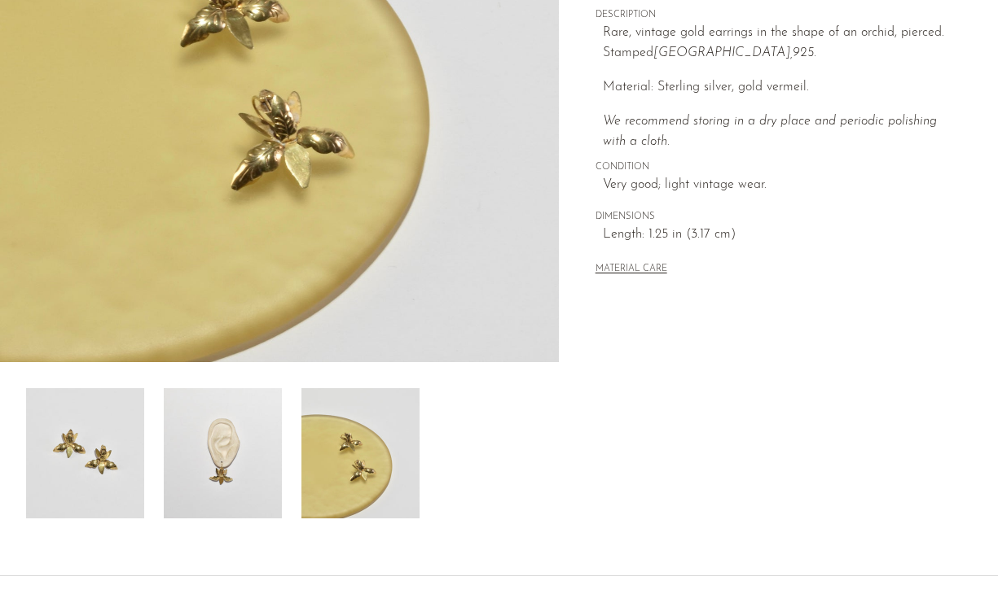
click at [114, 428] on img at bounding box center [85, 453] width 118 height 130
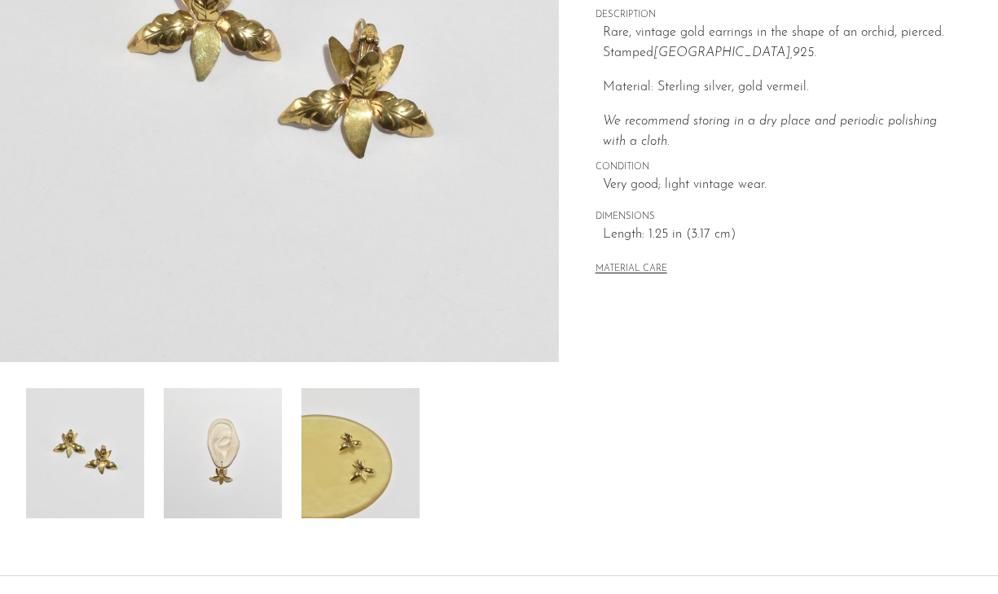
click at [235, 426] on img at bounding box center [223, 453] width 118 height 130
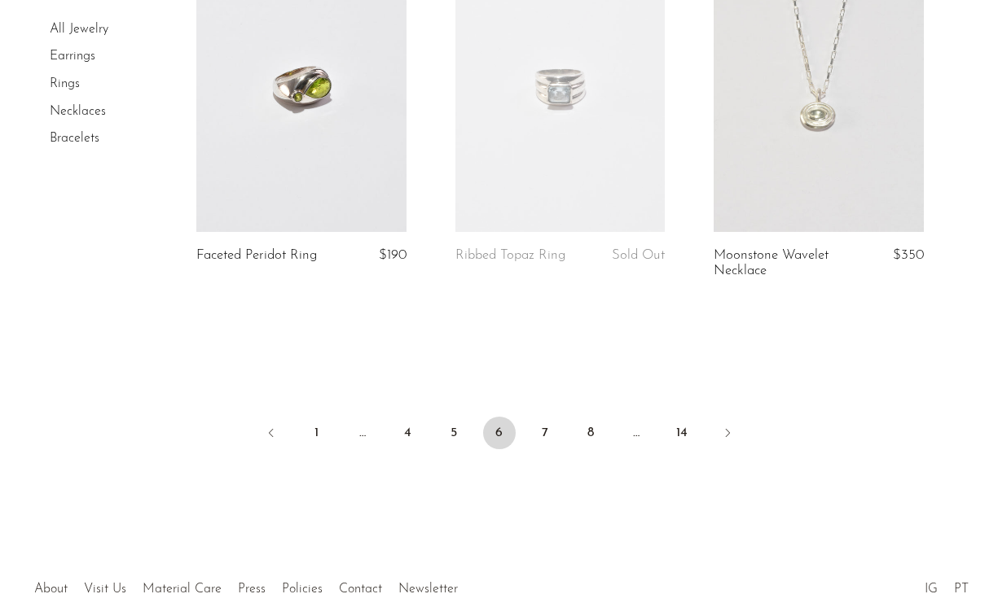
scroll to position [4379, 0]
click at [547, 447] on link "7" at bounding box center [544, 430] width 33 height 33
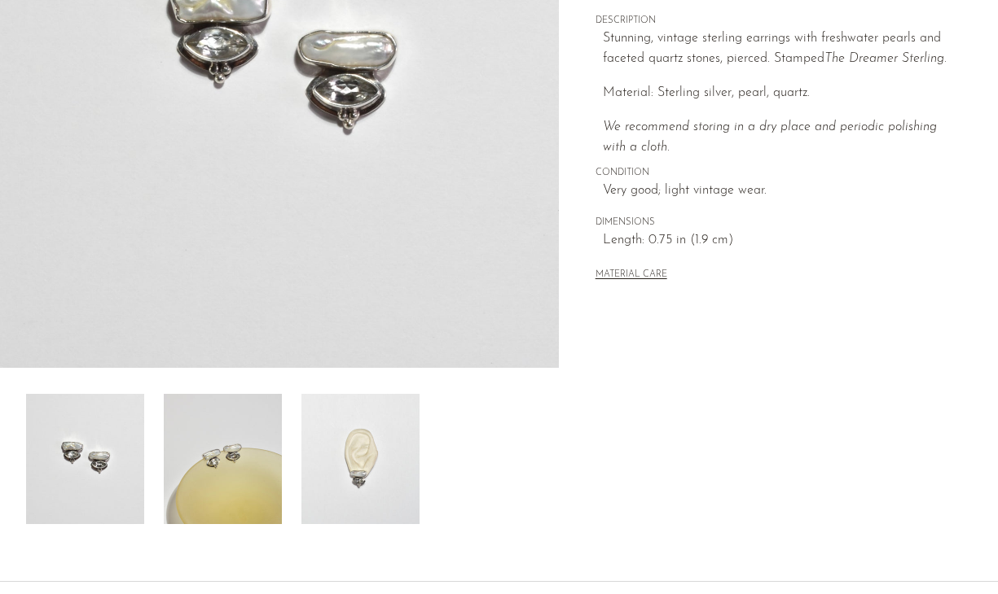
scroll to position [322, 0]
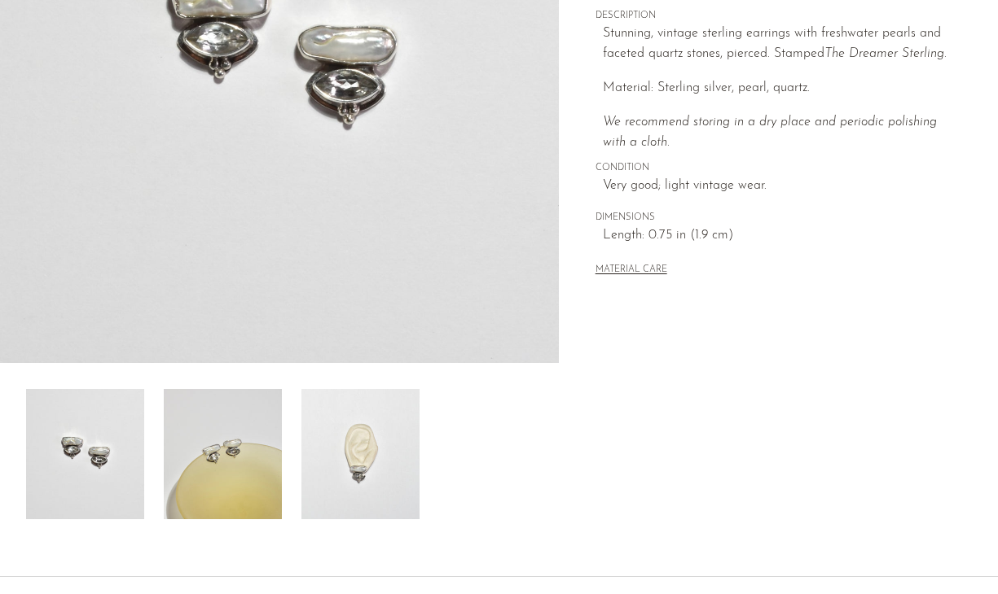
click at [343, 466] on img at bounding box center [360, 454] width 118 height 130
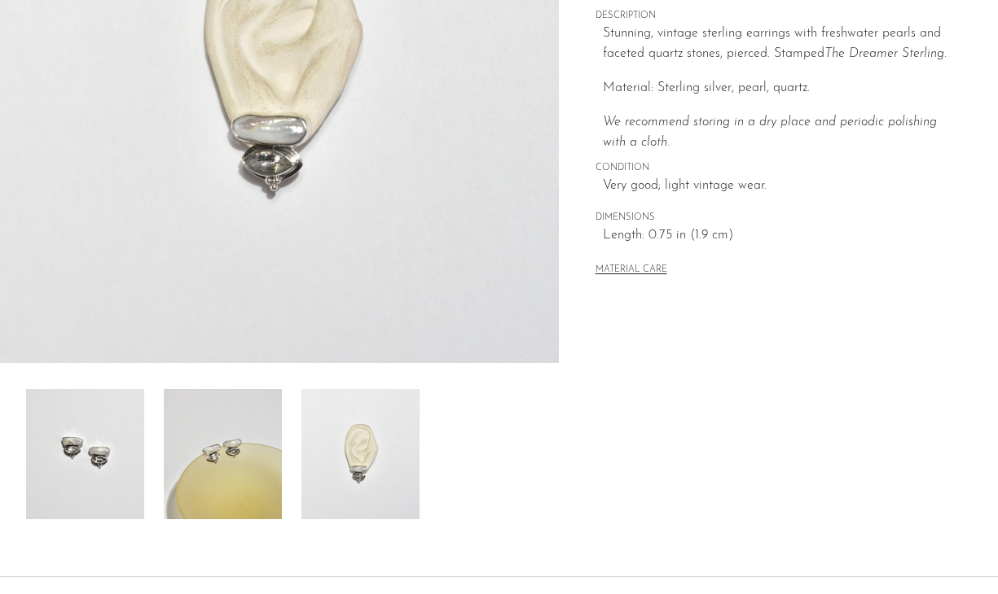
click at [264, 425] on img at bounding box center [223, 454] width 118 height 130
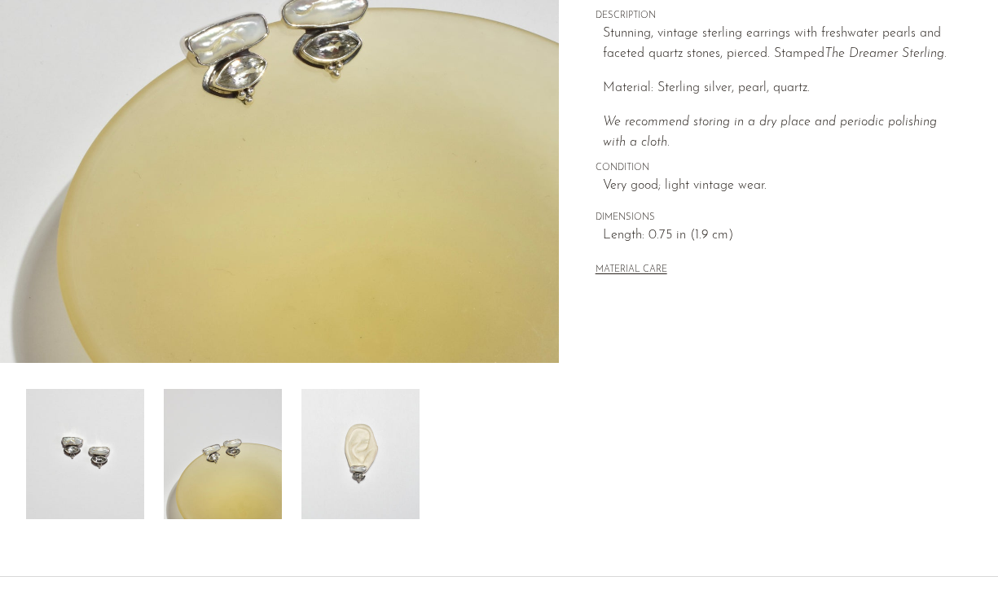
click at [145, 439] on div at bounding box center [279, 454] width 507 height 130
click at [131, 454] on img at bounding box center [85, 454] width 118 height 130
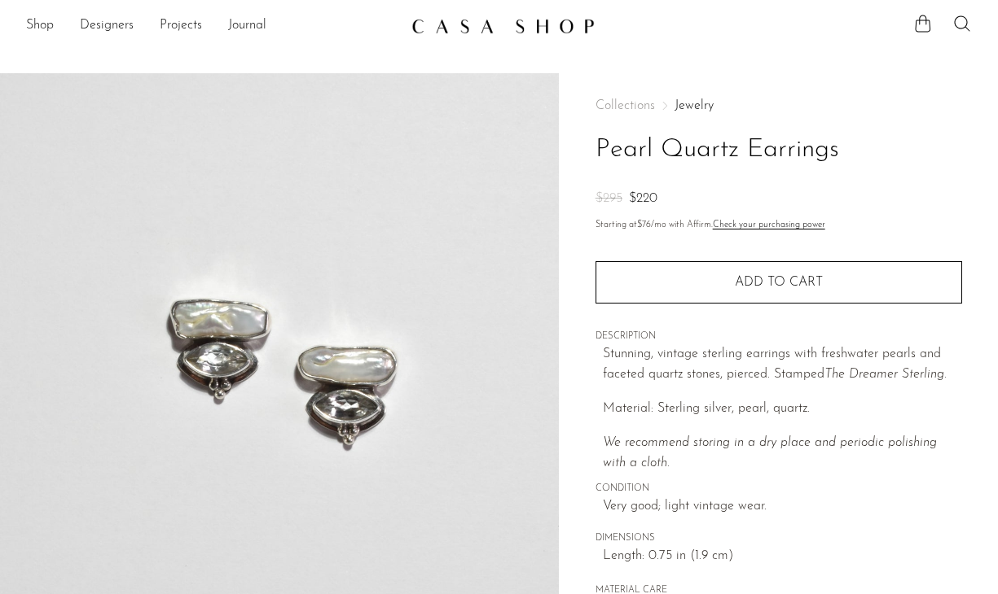
scroll to position [0, 0]
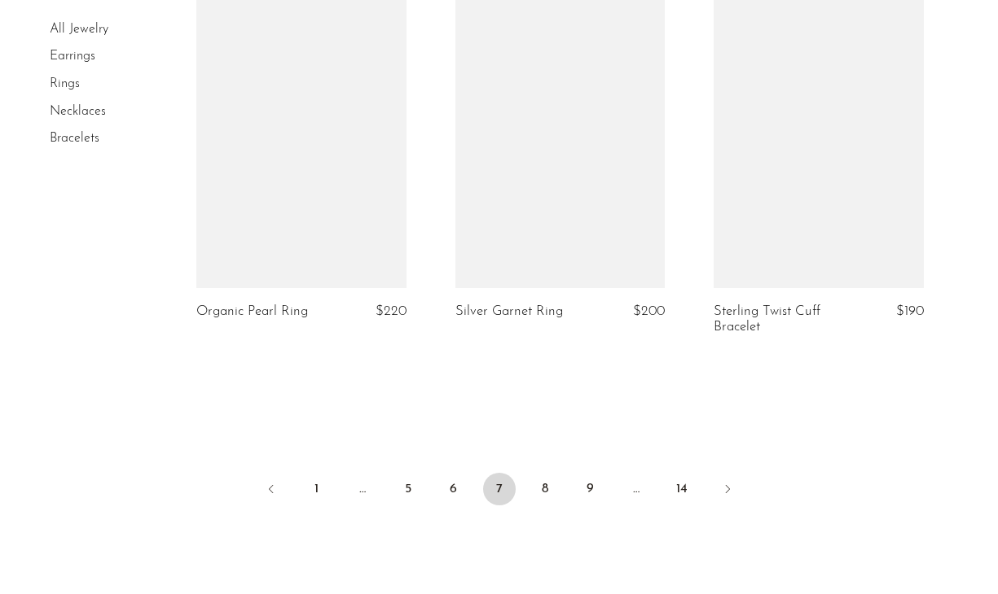
scroll to position [4344, 0]
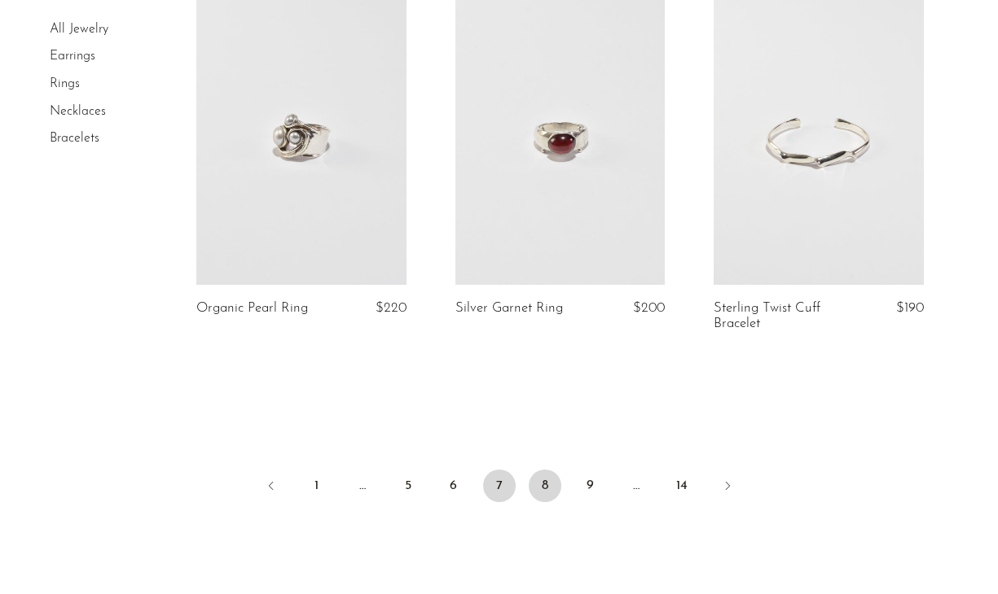
click at [542, 489] on link "8" at bounding box center [544, 486] width 33 height 33
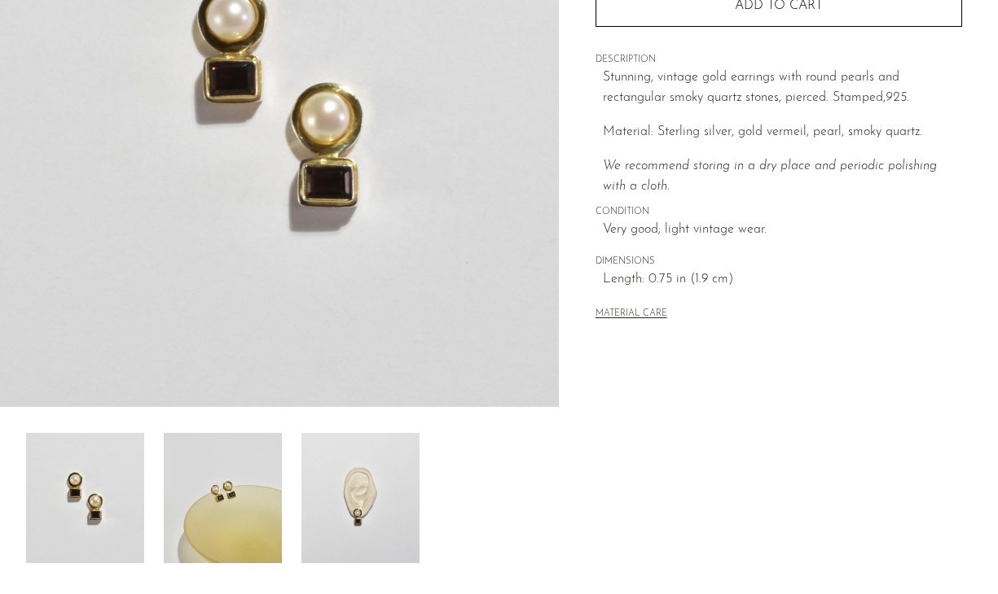
scroll to position [307, 0]
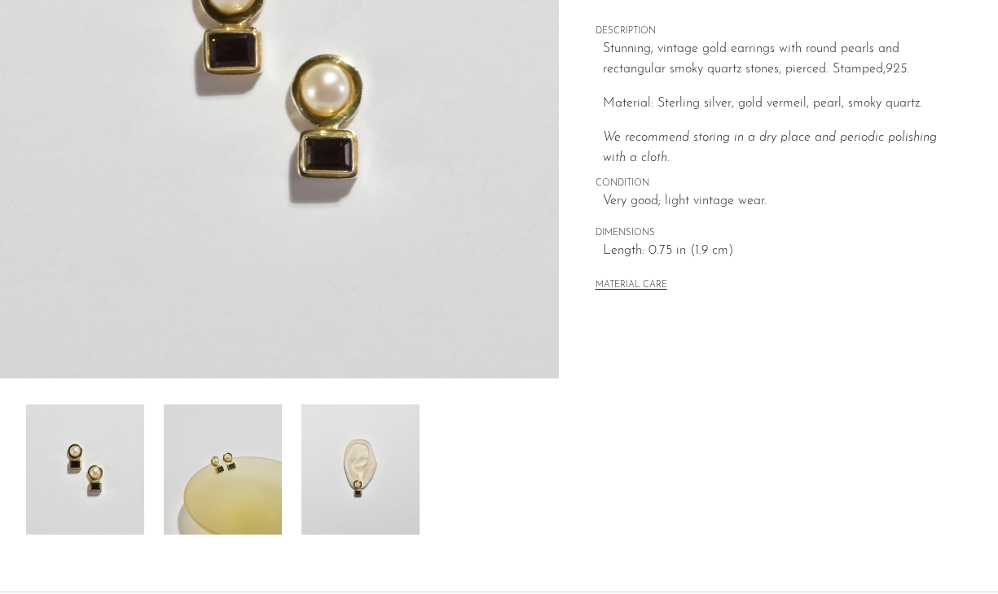
click at [373, 446] on img at bounding box center [360, 470] width 118 height 130
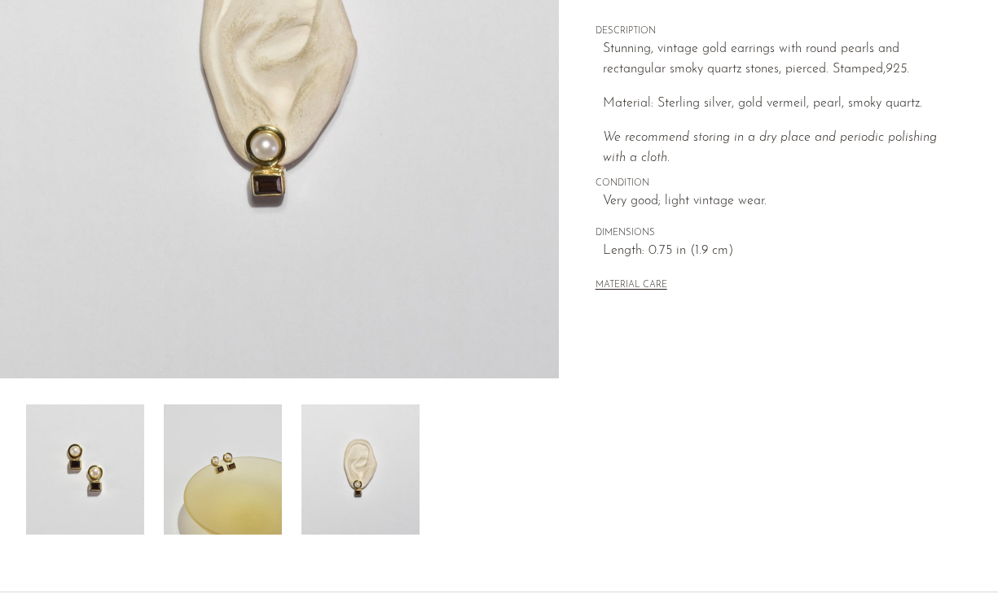
scroll to position [275, 0]
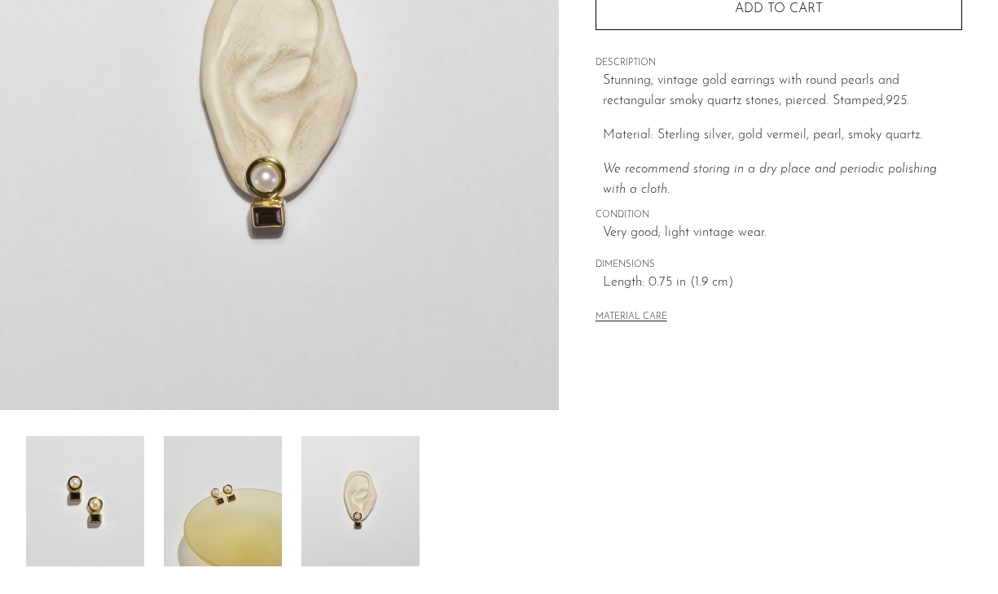
click at [215, 511] on img at bounding box center [223, 501] width 118 height 130
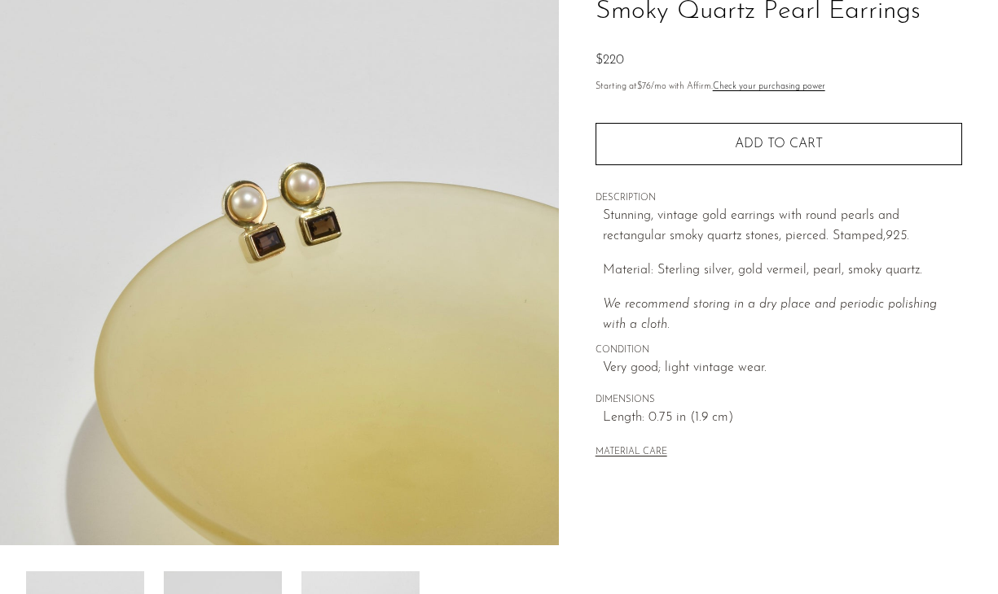
scroll to position [63, 0]
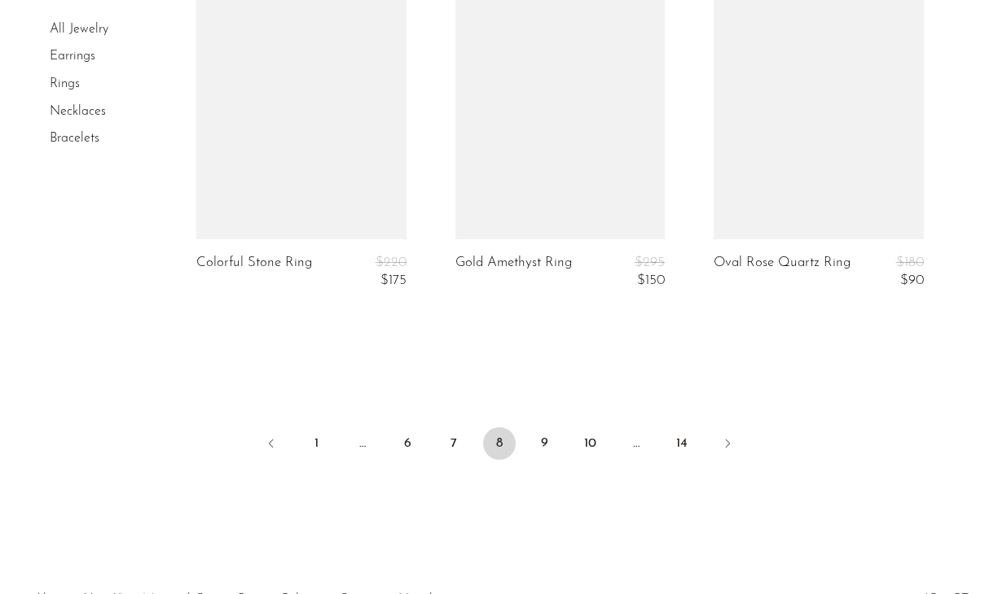
scroll to position [4493, 0]
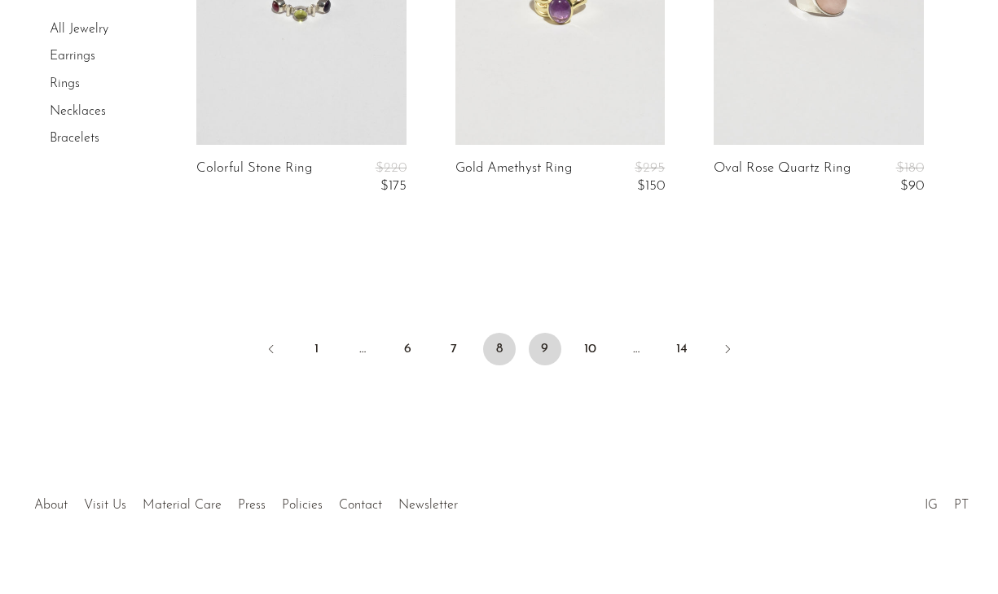
click at [540, 347] on link "9" at bounding box center [544, 349] width 33 height 33
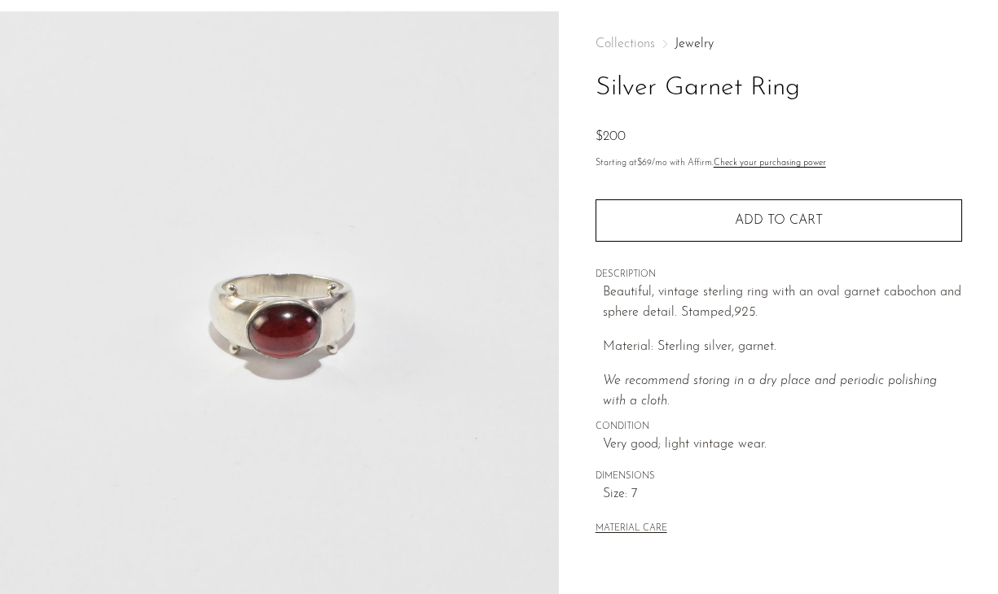
scroll to position [82, 0]
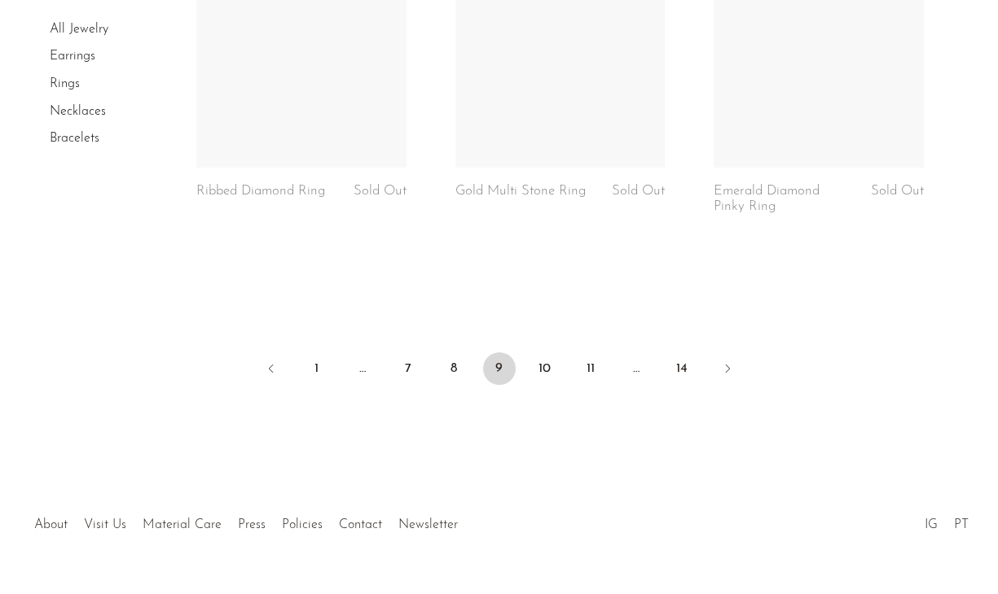
scroll to position [4502, 0]
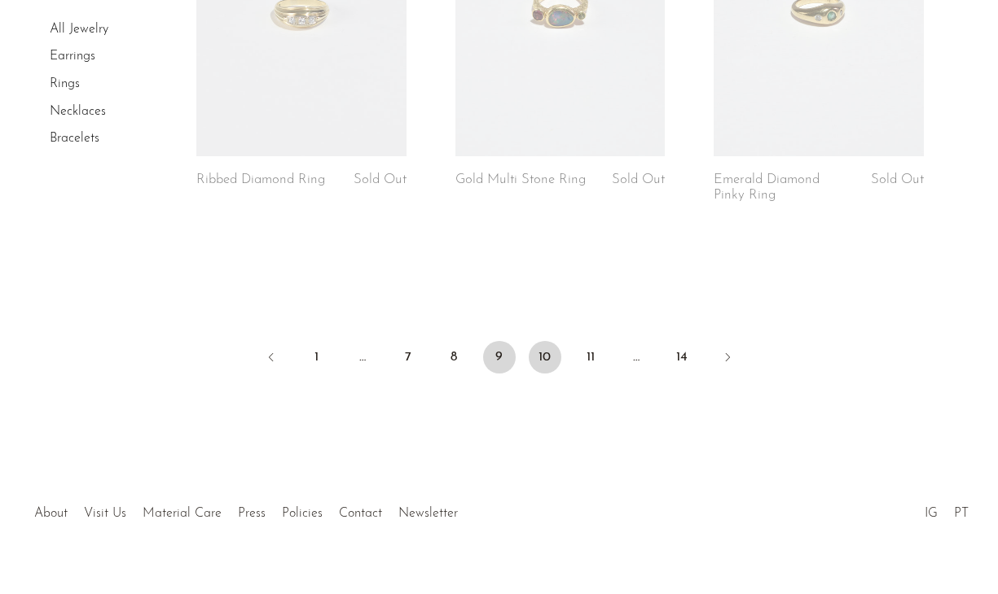
click at [547, 374] on link "10" at bounding box center [544, 357] width 33 height 33
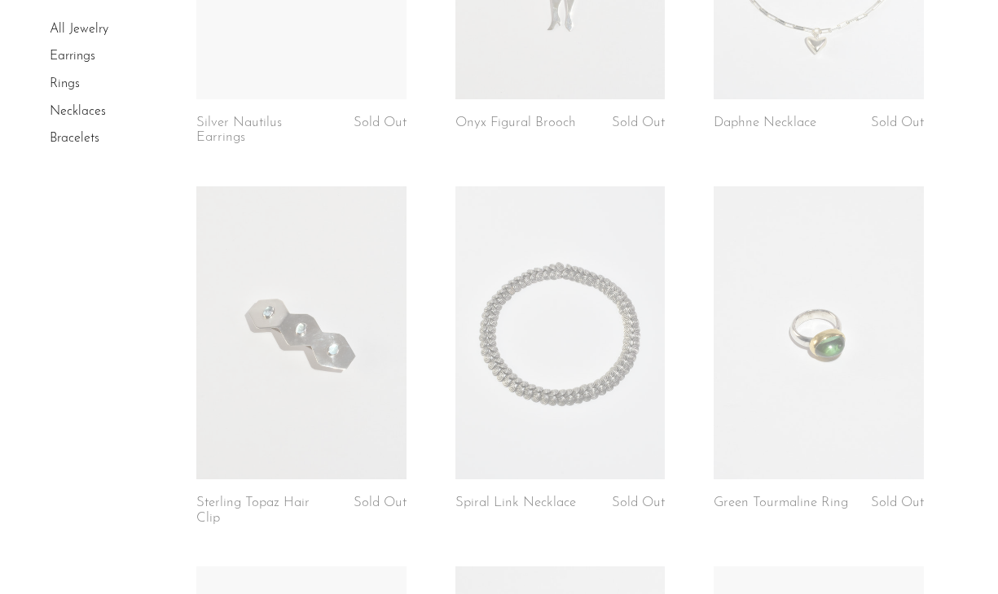
scroll to position [2295, 0]
